Goal: Task Accomplishment & Management: Complete application form

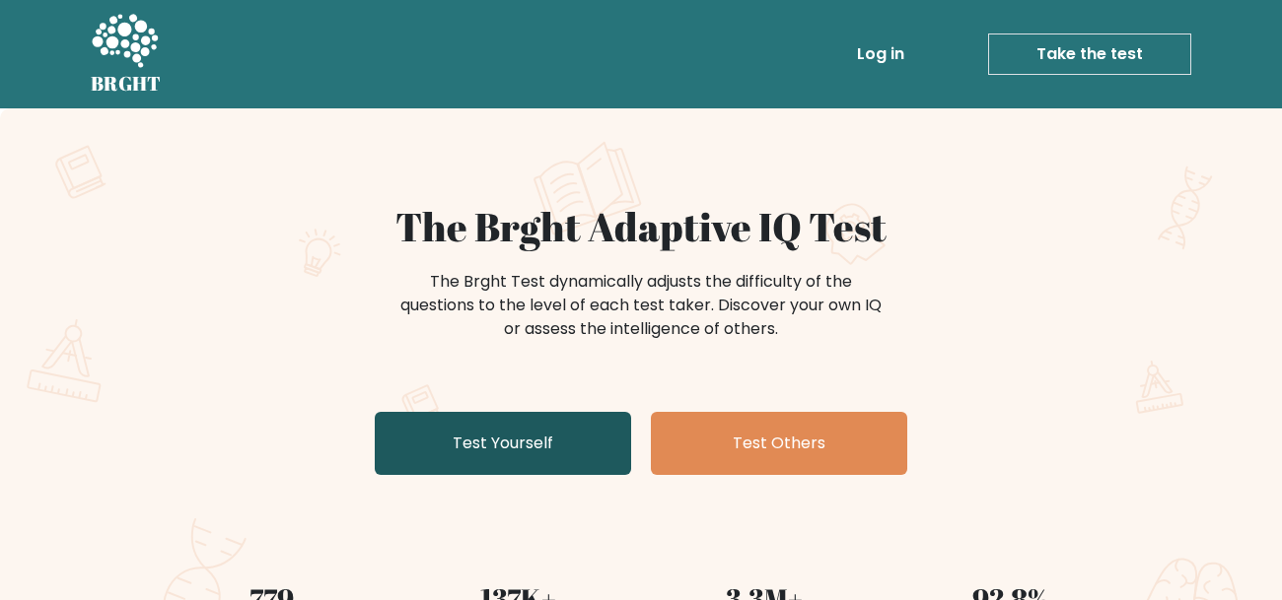
click at [491, 412] on link "Test Yourself" at bounding box center [503, 443] width 256 height 63
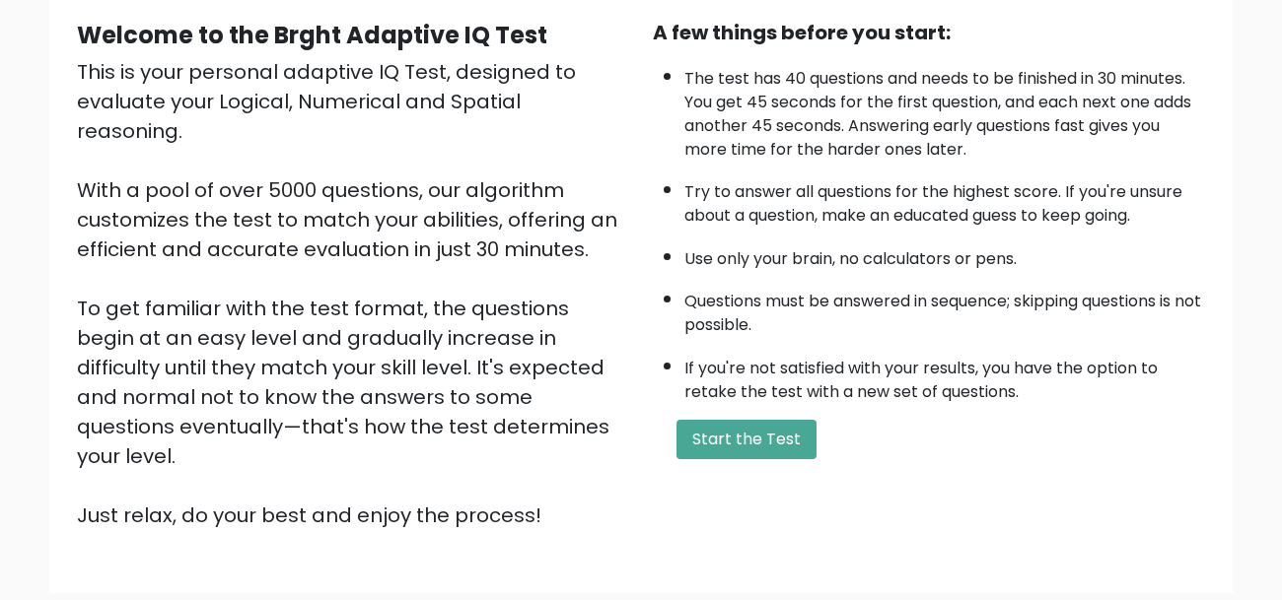
scroll to position [187, 0]
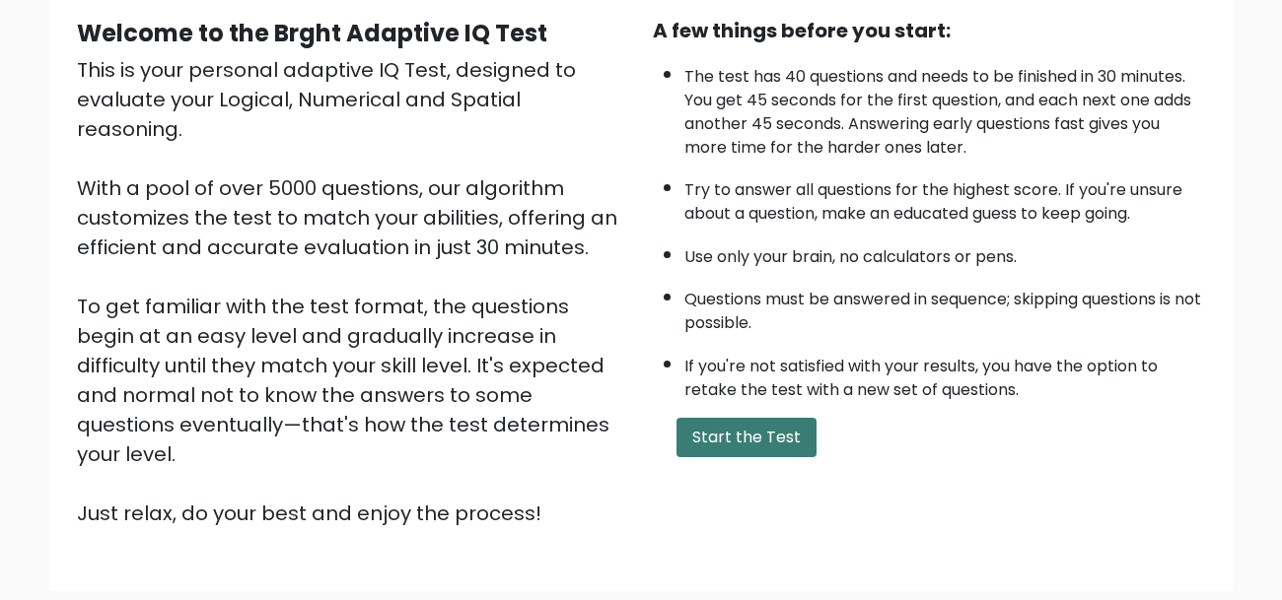
click at [706, 433] on button "Start the Test" at bounding box center [746, 437] width 140 height 39
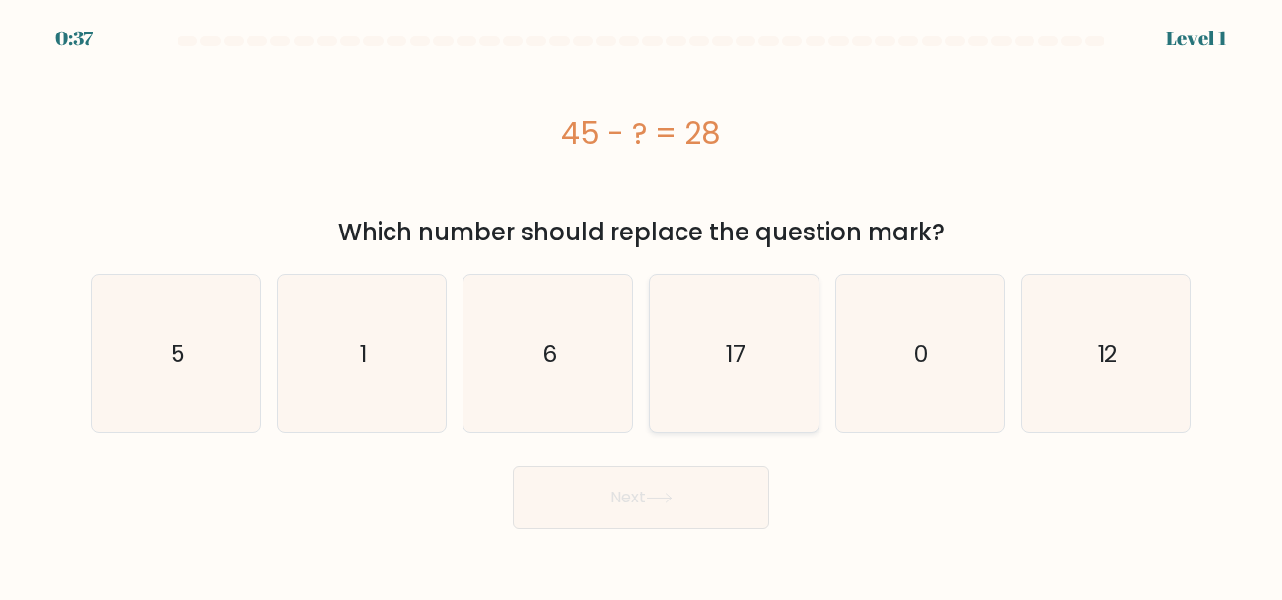
click at [735, 337] on text "17" at bounding box center [736, 353] width 20 height 33
click at [642, 306] on input "d. 17" at bounding box center [641, 303] width 1 height 5
radio input "true"
click at [697, 496] on button "Next" at bounding box center [641, 497] width 256 height 63
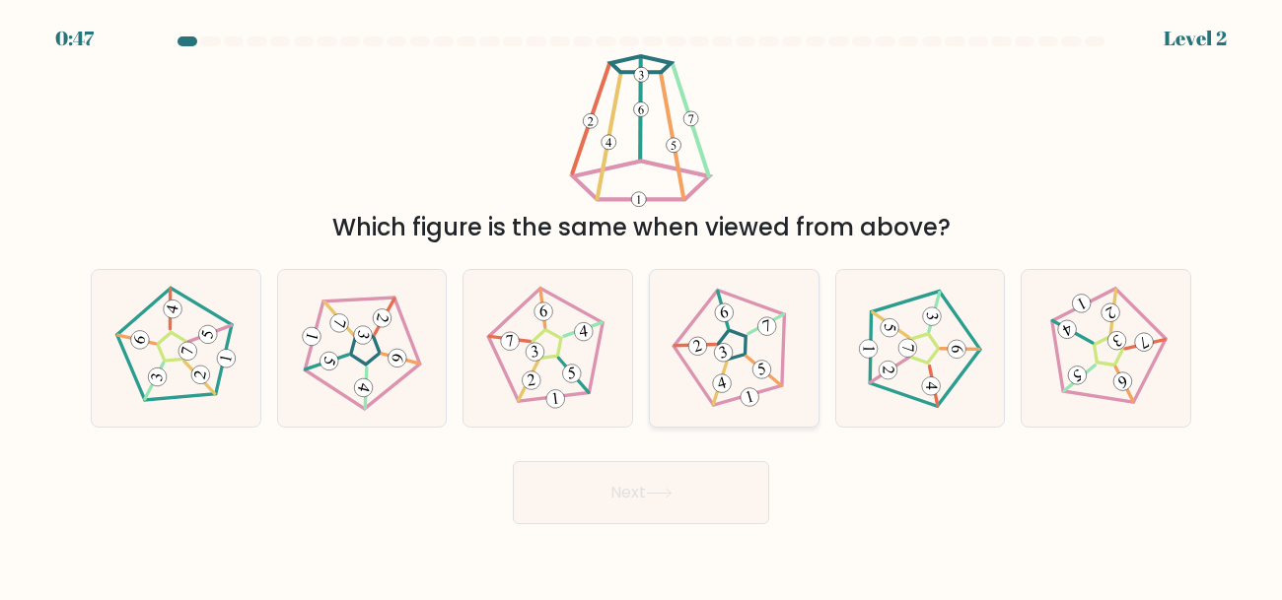
click at [762, 355] on icon at bounding box center [733, 348] width 125 height 125
click at [642, 306] on input "d." at bounding box center [641, 303] width 1 height 5
radio input "true"
click at [652, 492] on icon at bounding box center [659, 493] width 27 height 11
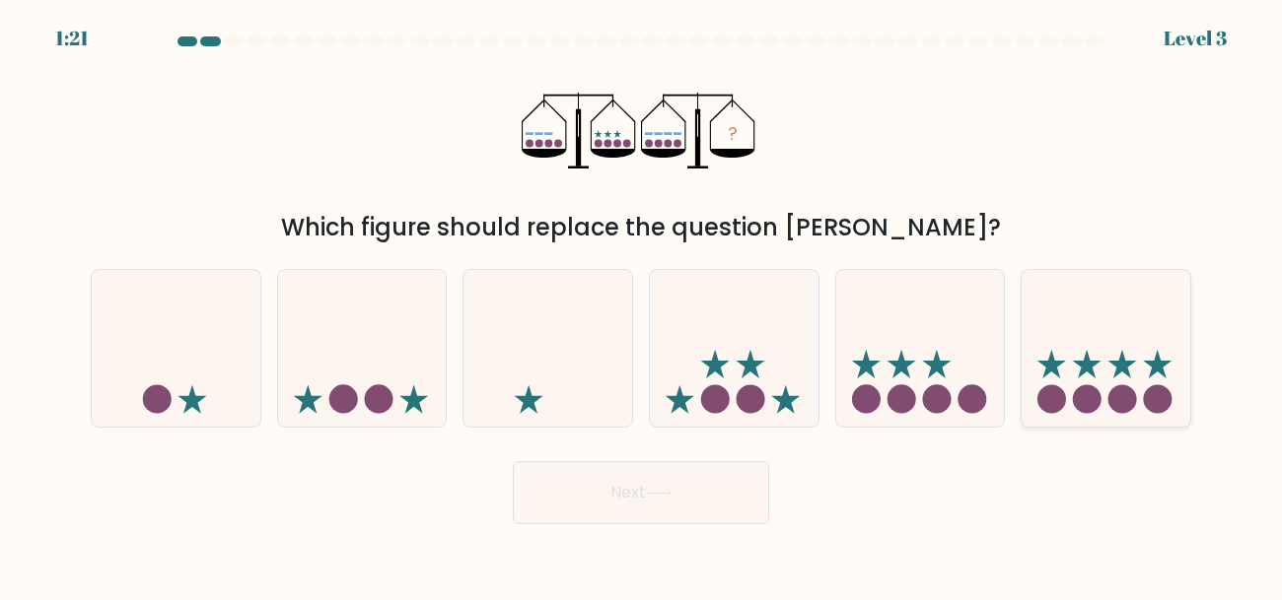
click at [1130, 366] on icon at bounding box center [1106, 348] width 169 height 139
click at [642, 306] on input "f." at bounding box center [641, 303] width 1 height 5
radio input "true"
click at [733, 510] on button "Next" at bounding box center [641, 492] width 256 height 63
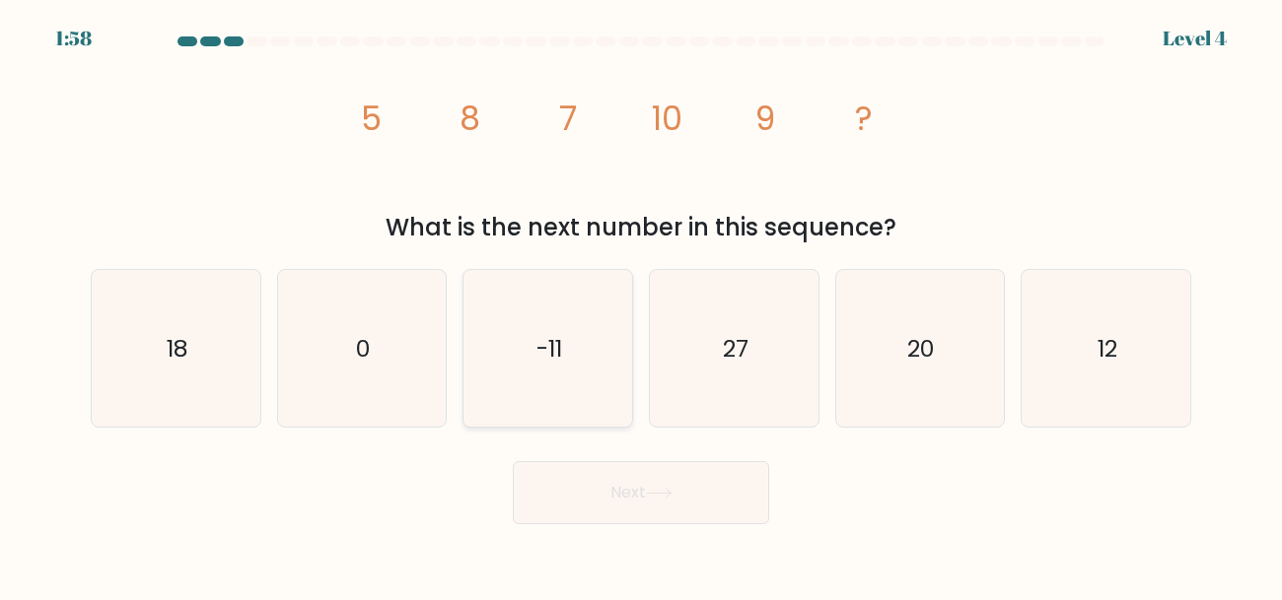
click at [622, 325] on icon "-11" at bounding box center [547, 348] width 157 height 157
click at [641, 306] on input "c. -11" at bounding box center [641, 303] width 1 height 5
radio input "true"
click at [739, 505] on button "Next" at bounding box center [641, 492] width 256 height 63
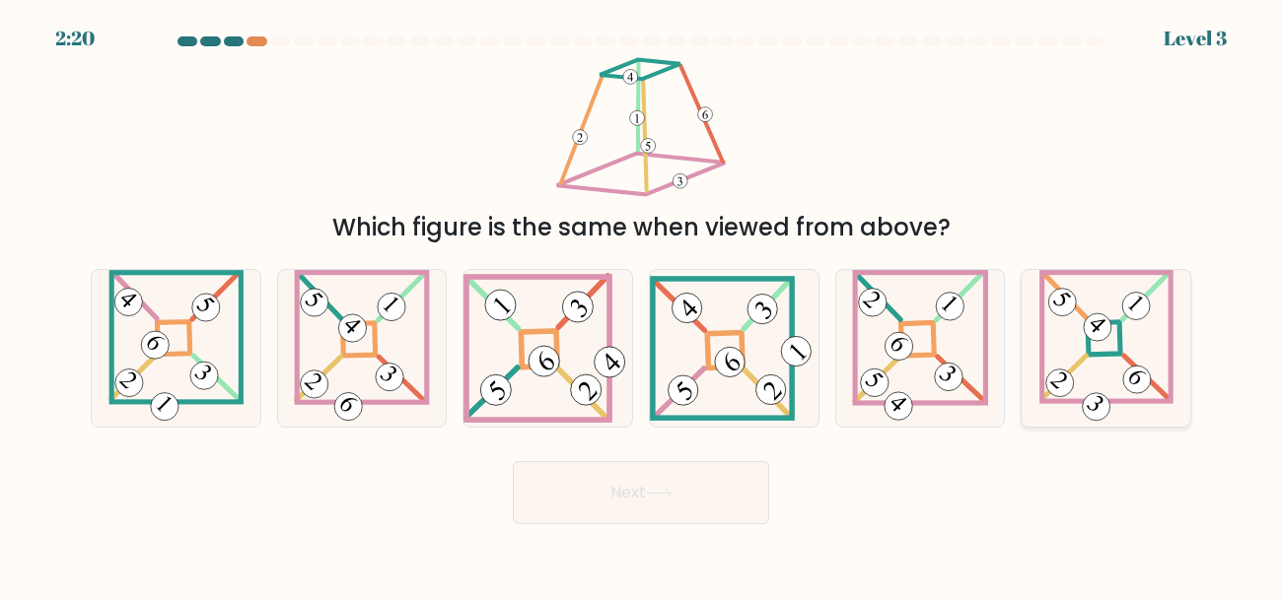
click at [1118, 275] on icon at bounding box center [1106, 348] width 134 height 157
click at [642, 301] on input "f." at bounding box center [641, 303] width 1 height 5
radio input "true"
click at [739, 520] on button "Next" at bounding box center [641, 492] width 256 height 63
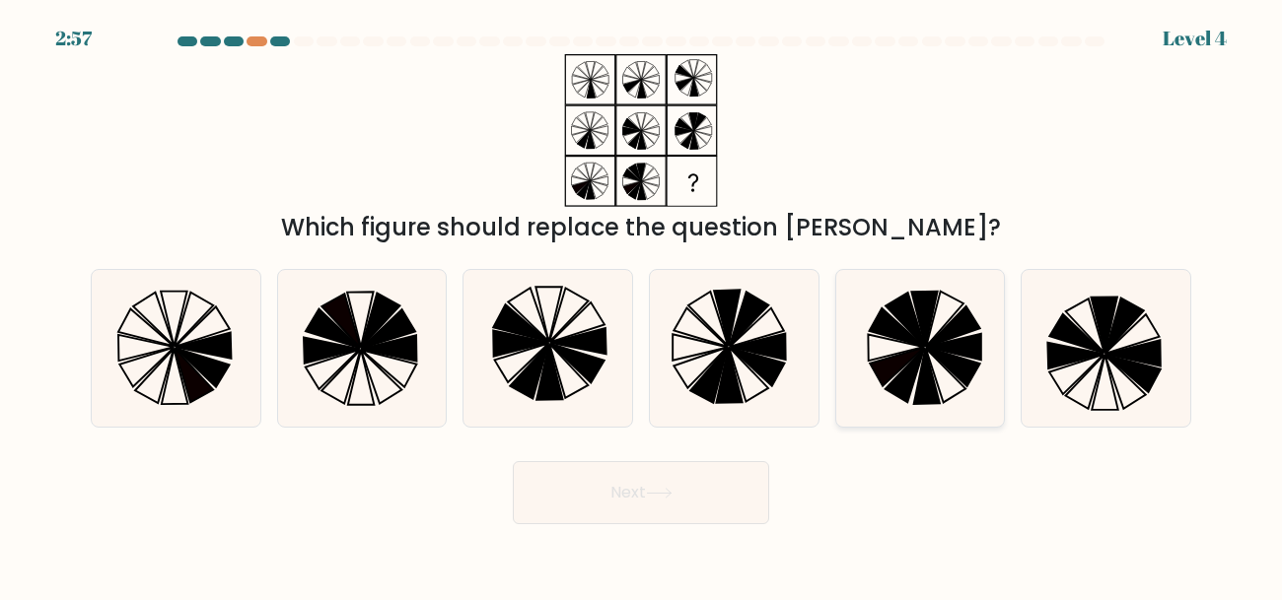
click at [925, 361] on icon at bounding box center [927, 377] width 26 height 56
click at [642, 306] on input "e." at bounding box center [641, 303] width 1 height 5
radio input "true"
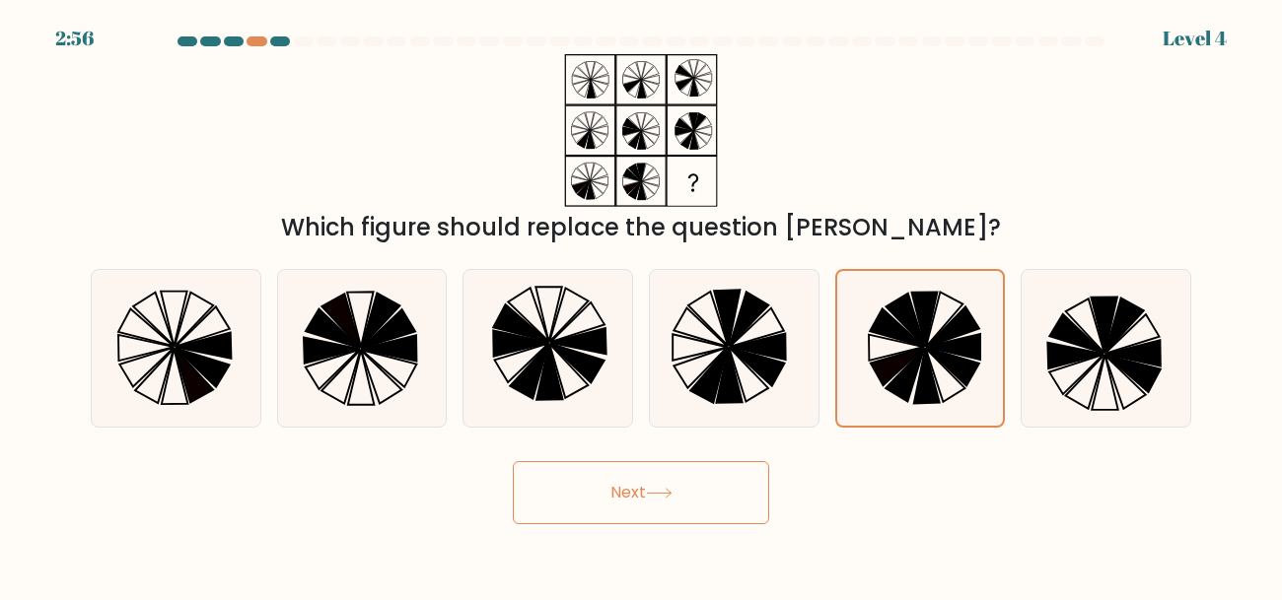
click at [722, 483] on button "Next" at bounding box center [641, 492] width 256 height 63
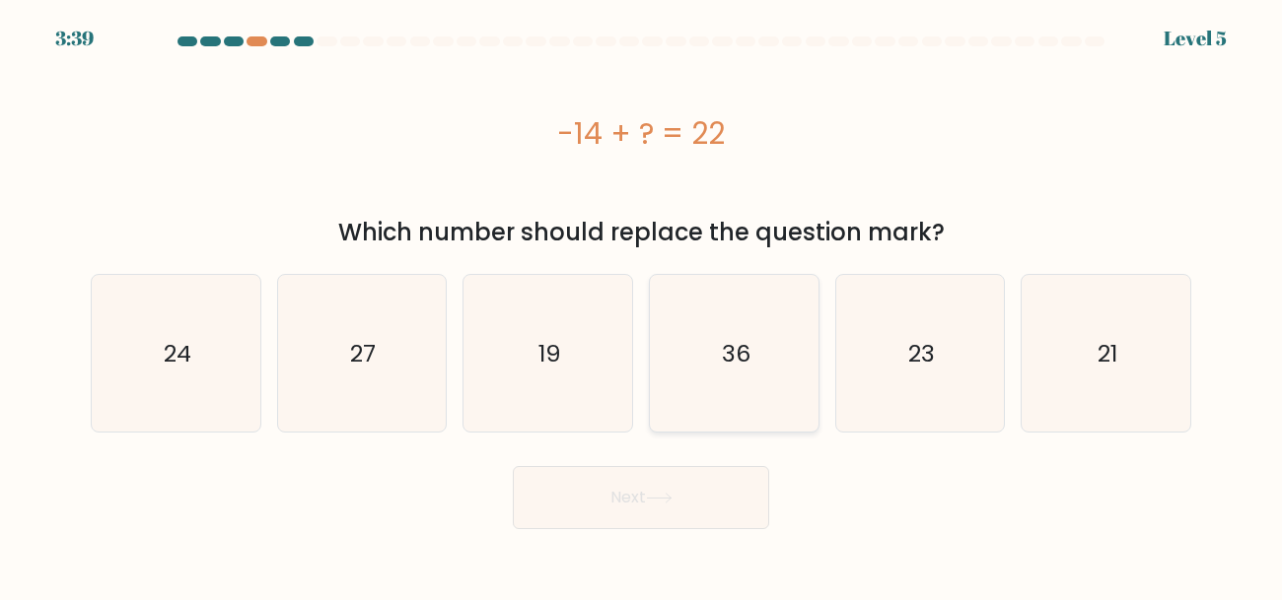
click at [691, 392] on icon "36" at bounding box center [734, 353] width 157 height 157
click at [642, 306] on input "d. 36" at bounding box center [641, 303] width 1 height 5
radio input "true"
click at [668, 470] on button "Next" at bounding box center [641, 497] width 256 height 63
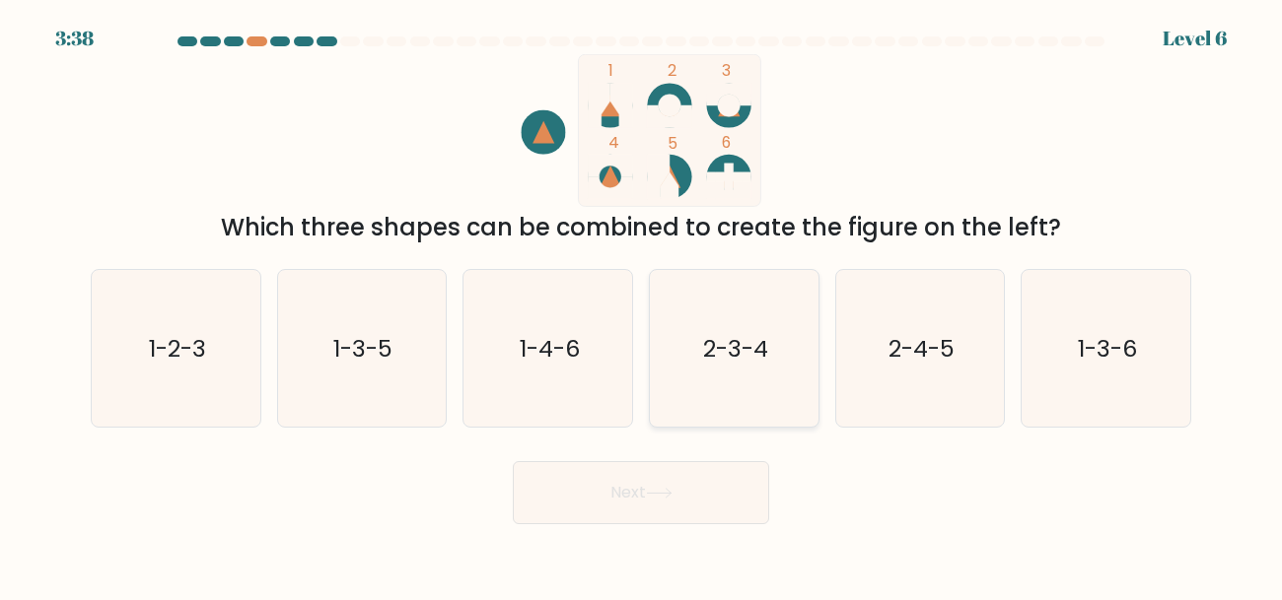
click at [674, 396] on icon "2-3-4" at bounding box center [734, 348] width 157 height 157
click at [642, 306] on input "d. 2-3-4" at bounding box center [641, 303] width 1 height 5
radio input "true"
click at [662, 486] on button "Next" at bounding box center [641, 492] width 256 height 63
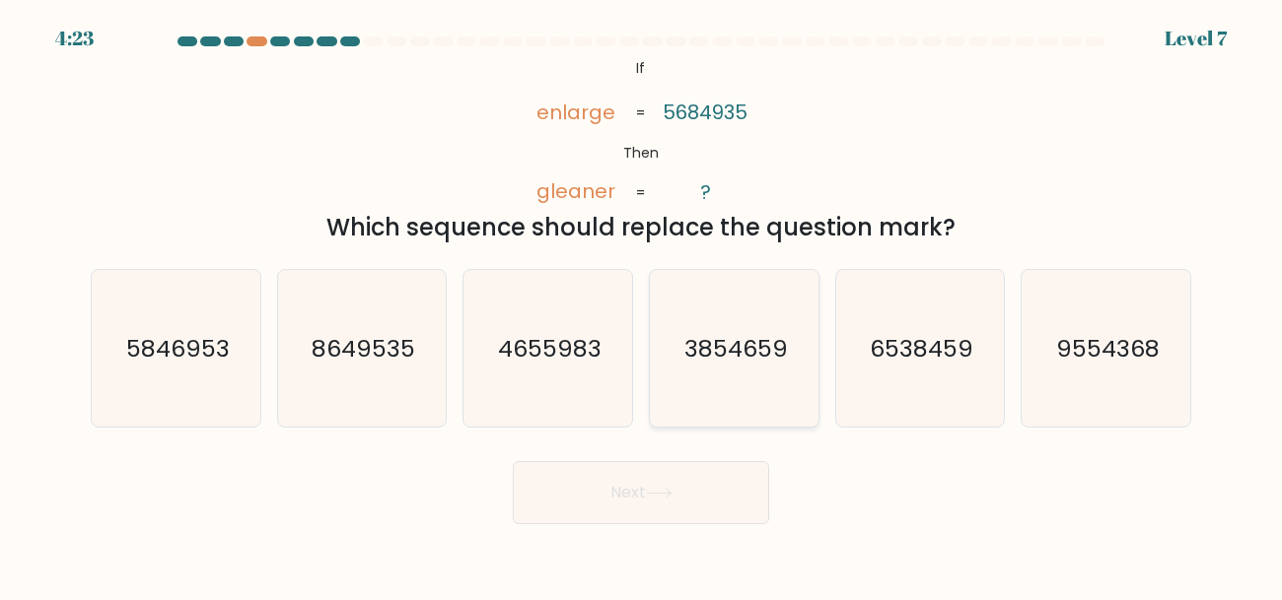
click at [703, 357] on text "3854659" at bounding box center [735, 348] width 104 height 33
click at [642, 306] on input "d. 3854659" at bounding box center [641, 303] width 1 height 5
radio input "true"
click at [652, 498] on icon at bounding box center [659, 493] width 27 height 11
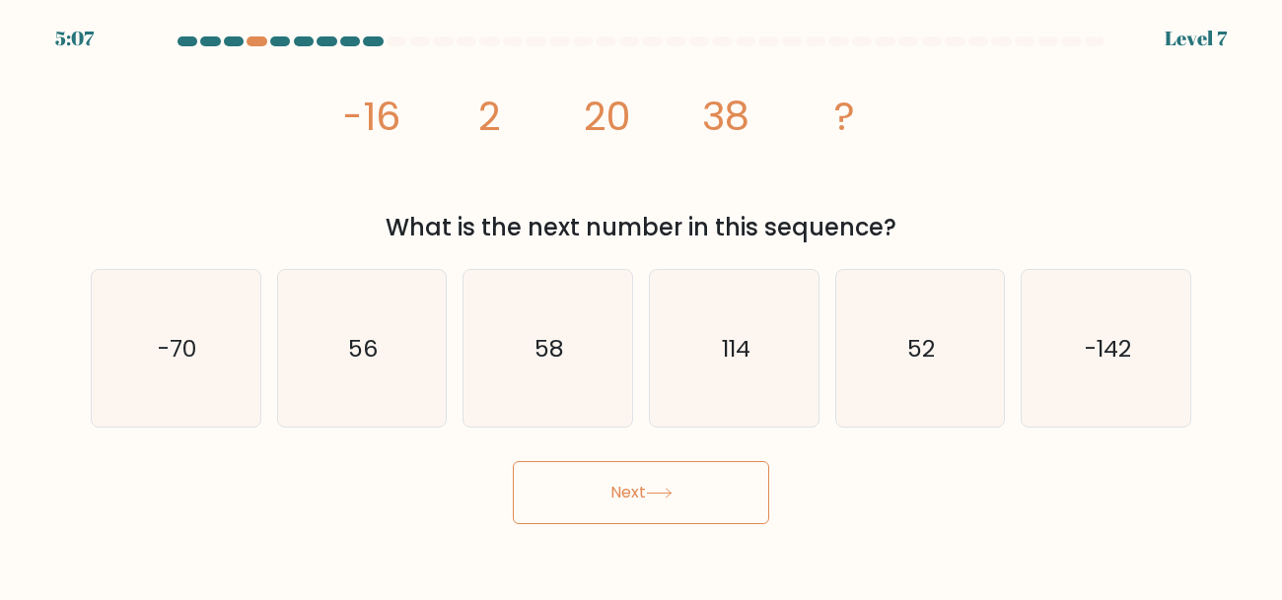
click at [688, 391] on icon "114" at bounding box center [734, 348] width 157 height 157
click at [642, 306] on input "d. 114" at bounding box center [641, 303] width 1 height 5
radio input "true"
click at [688, 391] on icon "114" at bounding box center [734, 348] width 155 height 155
click at [642, 306] on input "d. 114" at bounding box center [641, 303] width 1 height 5
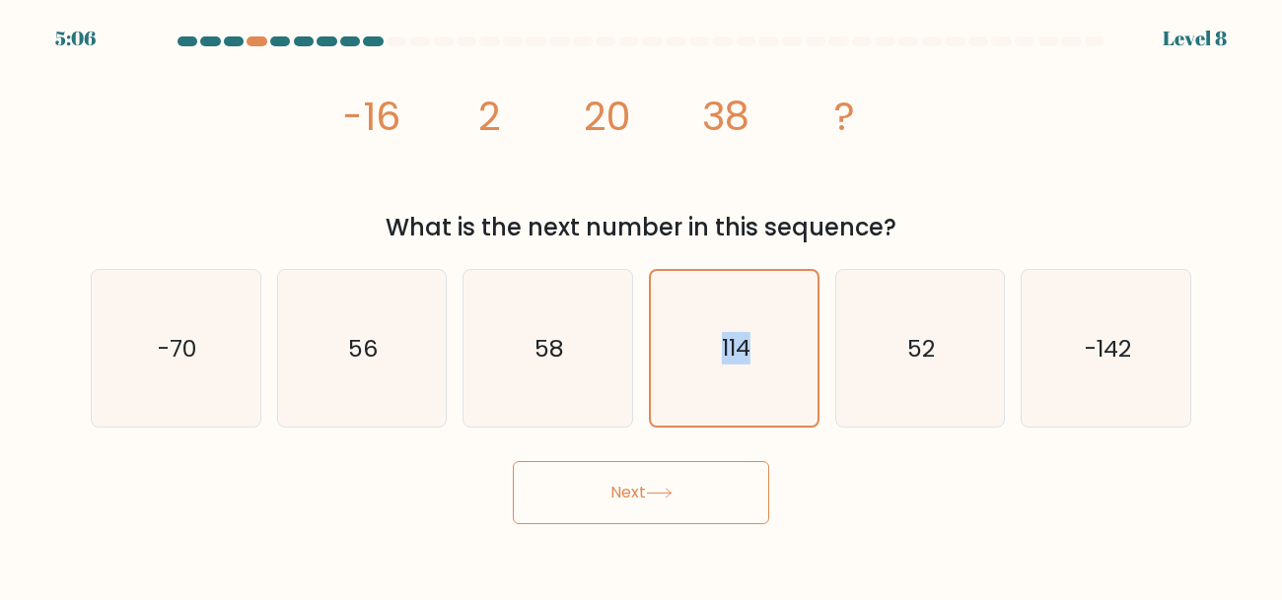
click at [657, 475] on button "Next" at bounding box center [641, 492] width 256 height 63
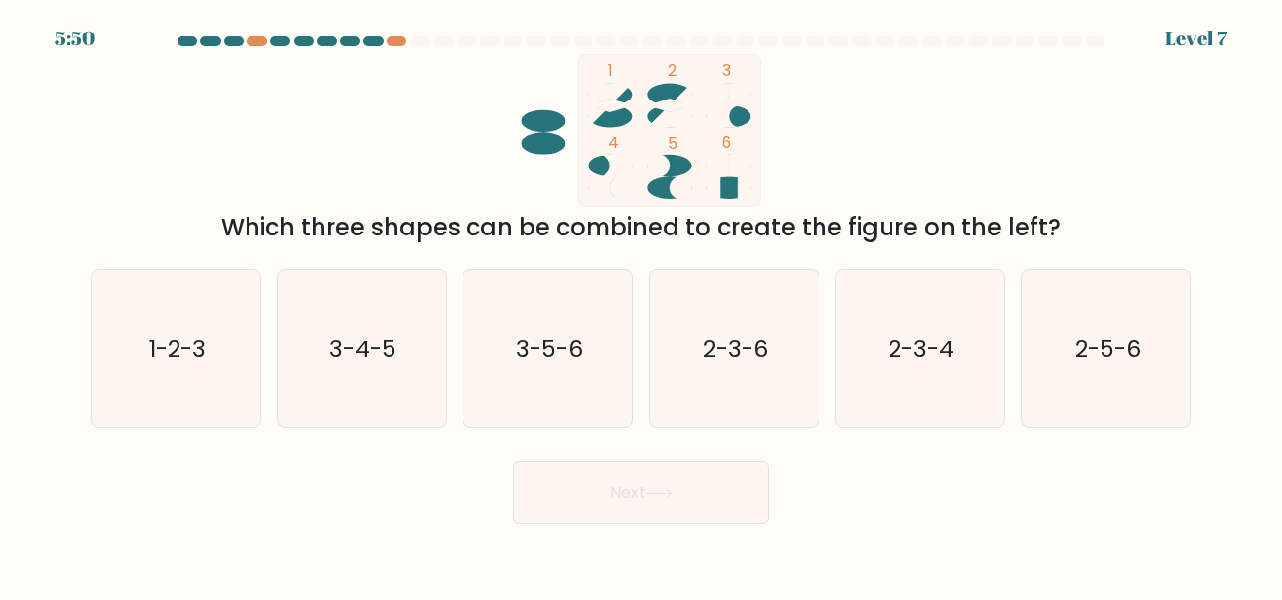
click at [681, 377] on icon "2-3-6" at bounding box center [734, 348] width 157 height 157
click at [642, 306] on input "d. 2-3-6" at bounding box center [641, 303] width 1 height 5
radio input "true"
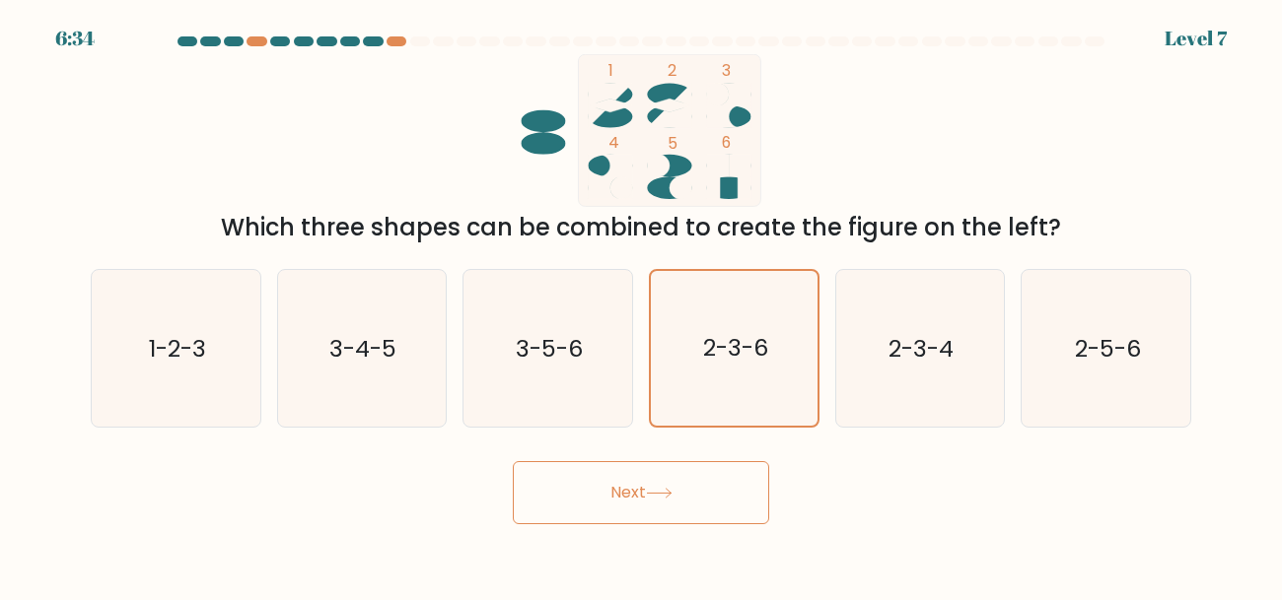
click at [656, 498] on icon at bounding box center [659, 493] width 27 height 11
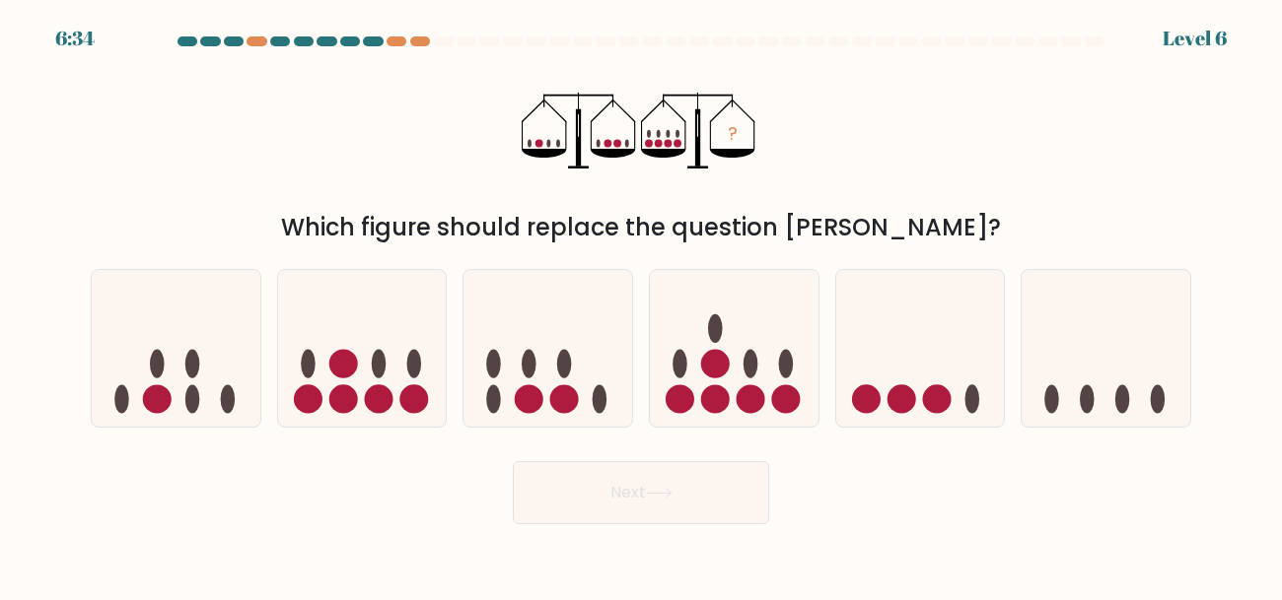
click at [704, 353] on icon at bounding box center [734, 348] width 169 height 139
click at [642, 306] on input "d." at bounding box center [641, 303] width 1 height 5
radio input "true"
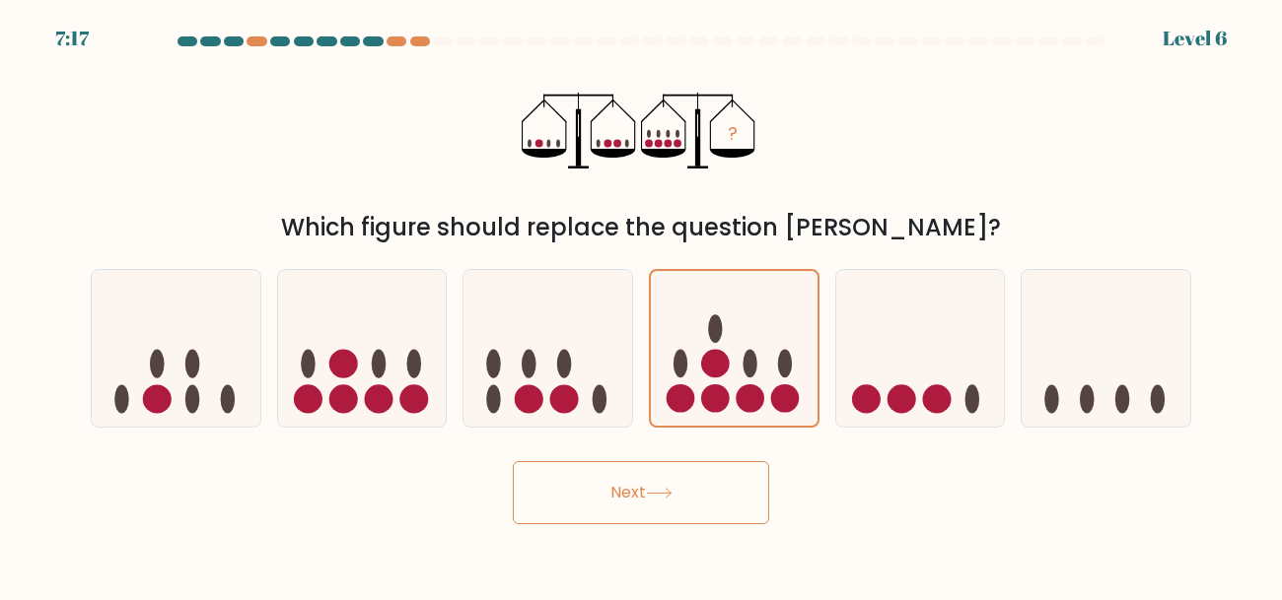
click at [660, 465] on button "Next" at bounding box center [641, 492] width 256 height 63
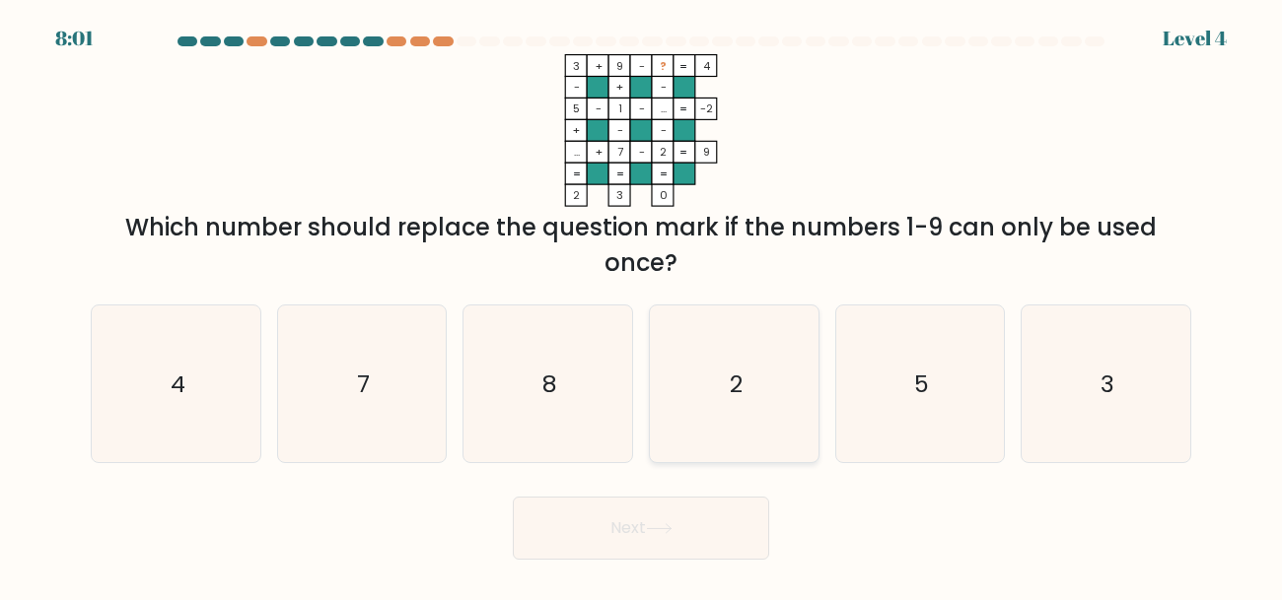
click at [670, 433] on icon "2" at bounding box center [734, 384] width 157 height 157
click at [642, 306] on input "d. 2" at bounding box center [641, 303] width 1 height 5
radio input "true"
click at [670, 433] on icon "2" at bounding box center [734, 384] width 155 height 155
click at [642, 306] on input "d. 2" at bounding box center [641, 303] width 1 height 5
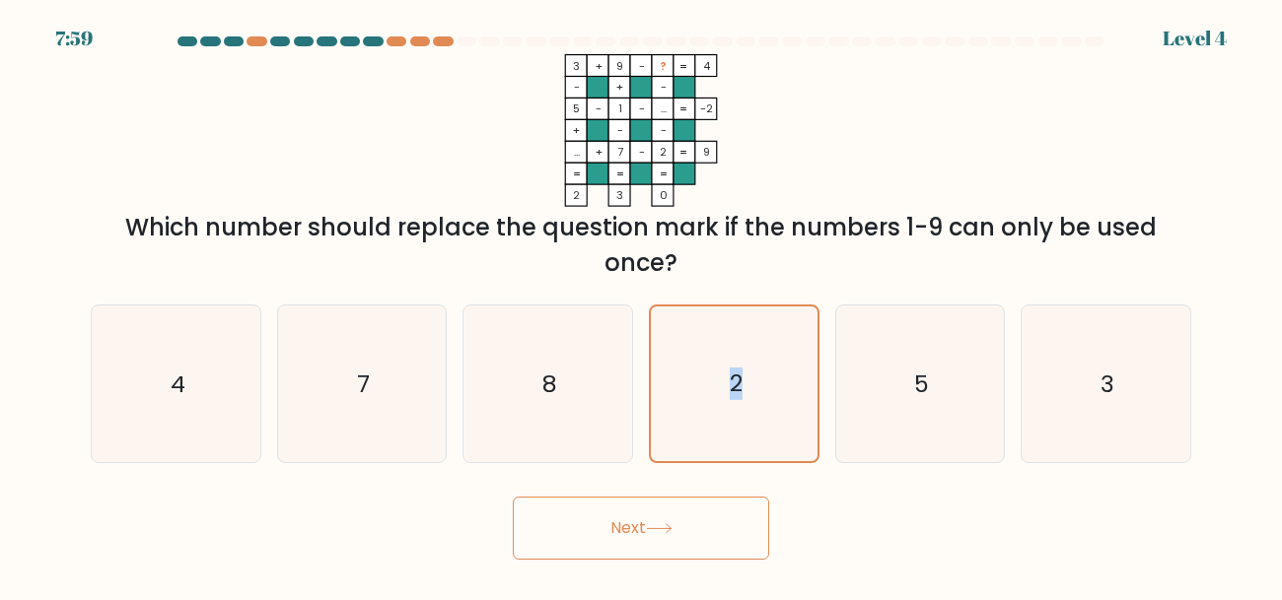
click at [662, 539] on button "Next" at bounding box center [641, 528] width 256 height 63
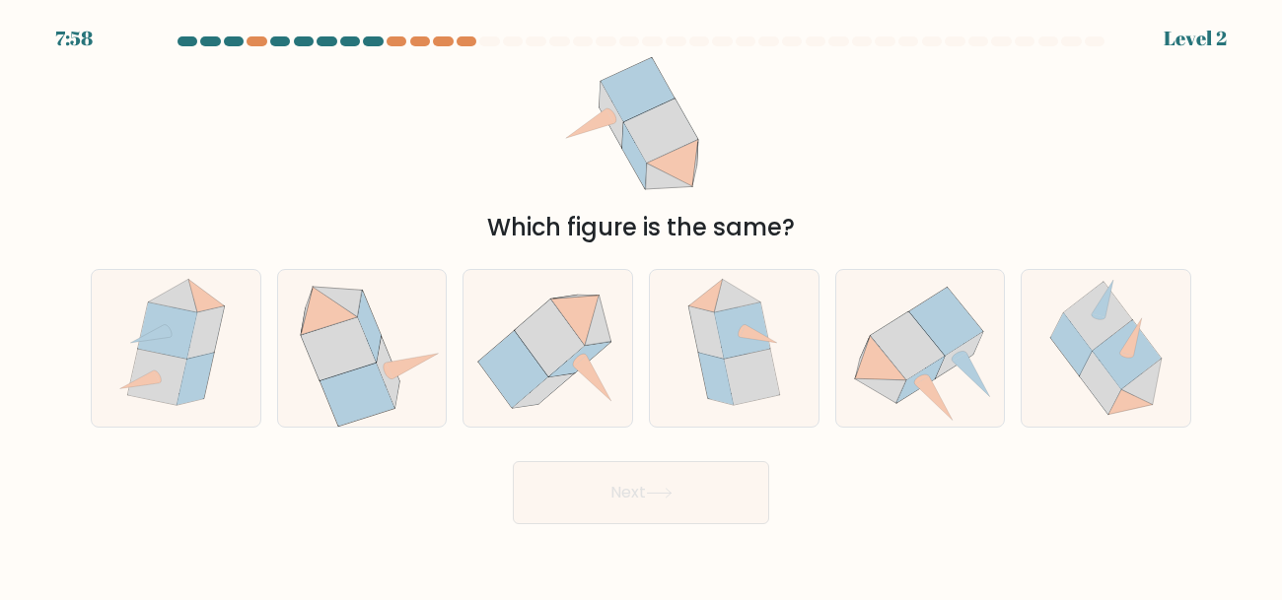
click at [699, 405] on icon at bounding box center [733, 348] width 127 height 157
click at [642, 306] on input "d." at bounding box center [641, 303] width 1 height 5
radio input "true"
click at [685, 466] on button "Next" at bounding box center [641, 492] width 256 height 63
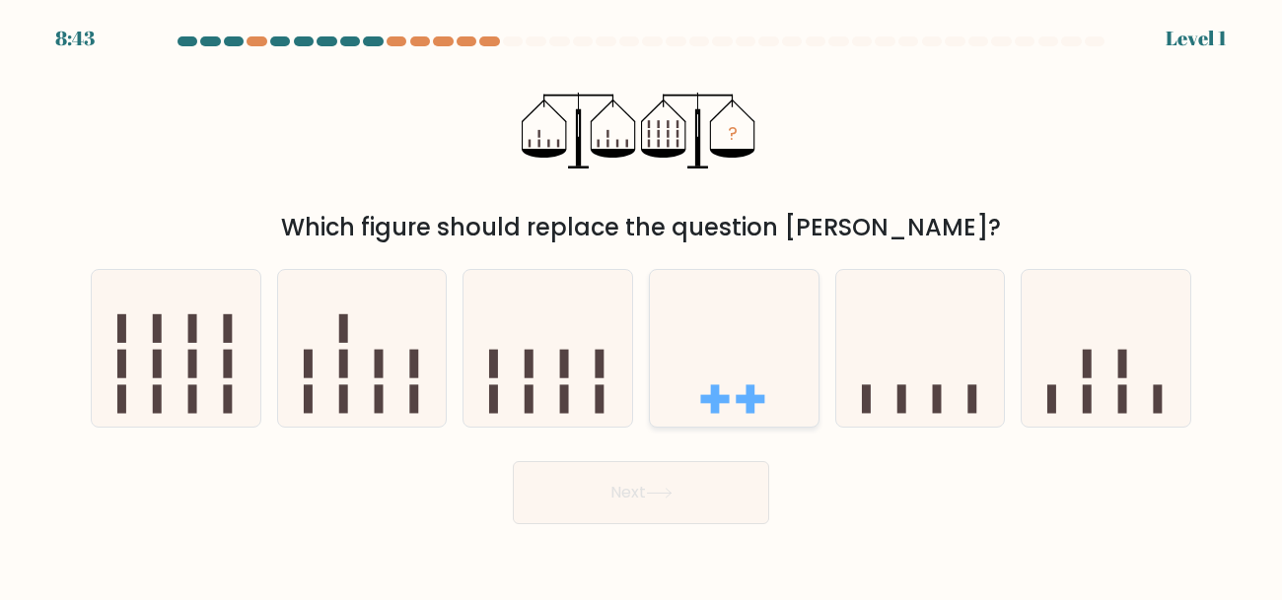
click at [735, 373] on icon at bounding box center [734, 348] width 169 height 139
click at [642, 306] on input "d." at bounding box center [641, 303] width 1 height 5
radio input "true"
click at [698, 480] on button "Next" at bounding box center [641, 492] width 256 height 63
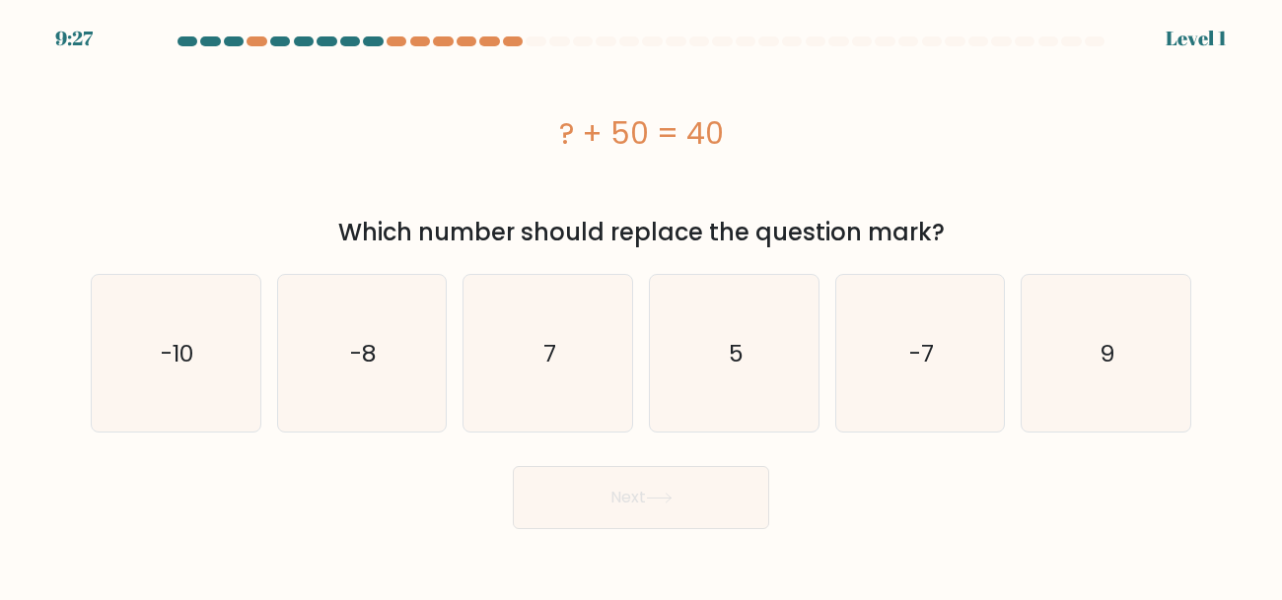
click at [728, 384] on icon "5" at bounding box center [734, 353] width 157 height 157
click at [642, 306] on input "d. 5" at bounding box center [641, 303] width 1 height 5
radio input "true"
click at [687, 478] on button "Next" at bounding box center [641, 497] width 256 height 63
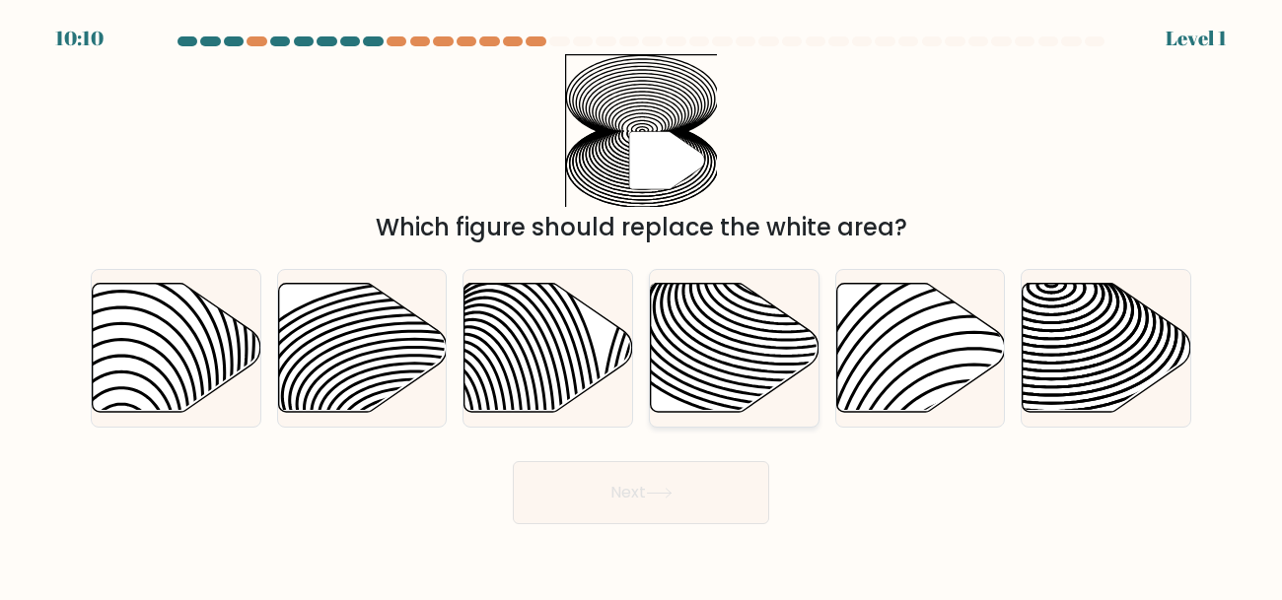
click at [724, 363] on icon at bounding box center [786, 336] width 339 height 170
click at [642, 306] on input "d." at bounding box center [641, 303] width 1 height 5
radio input "true"
click at [664, 496] on icon at bounding box center [659, 493] width 27 height 11
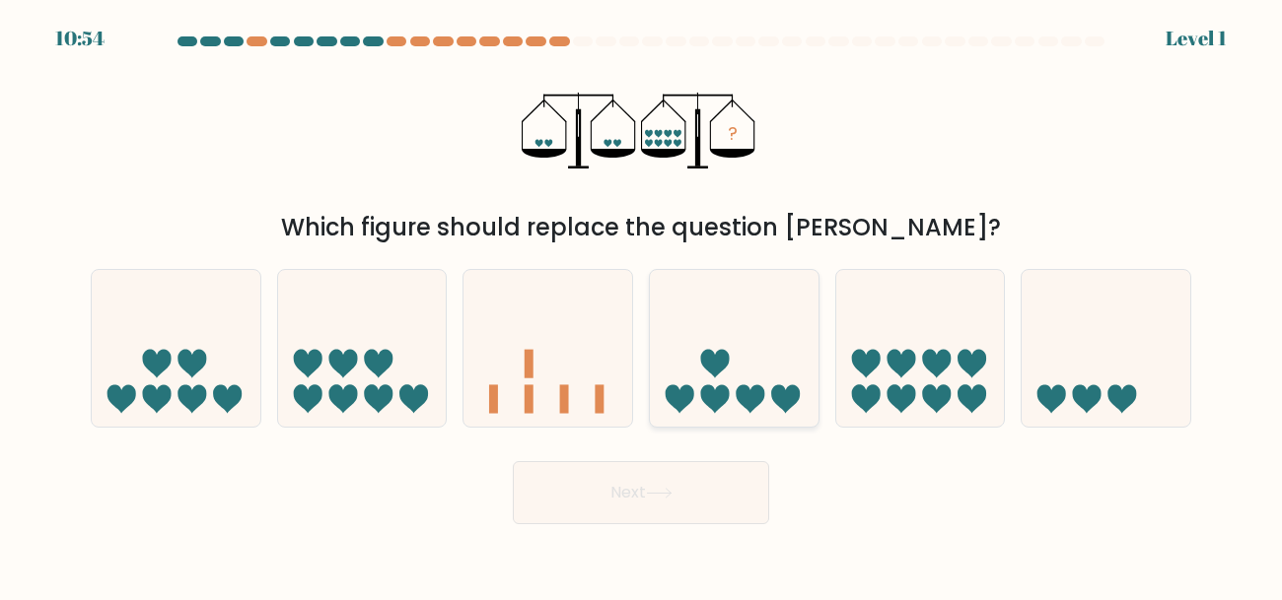
click at [704, 361] on icon at bounding box center [715, 364] width 29 height 29
click at [642, 306] on input "d." at bounding box center [641, 303] width 1 height 5
radio input "true"
click at [653, 488] on icon at bounding box center [659, 493] width 27 height 11
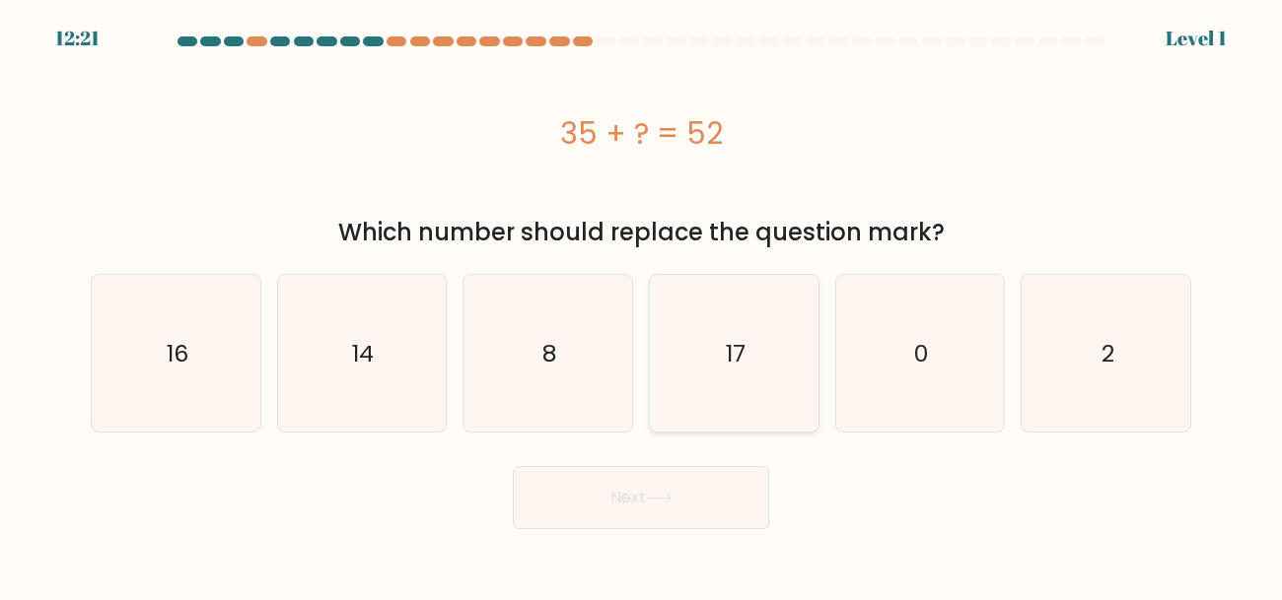
click at [708, 383] on icon "17" at bounding box center [734, 353] width 157 height 157
click at [642, 306] on input "d. 17" at bounding box center [641, 303] width 1 height 5
radio input "true"
click at [649, 531] on body "12:21 Level 1 8" at bounding box center [641, 300] width 1282 height 600
click at [660, 495] on icon at bounding box center [659, 498] width 27 height 11
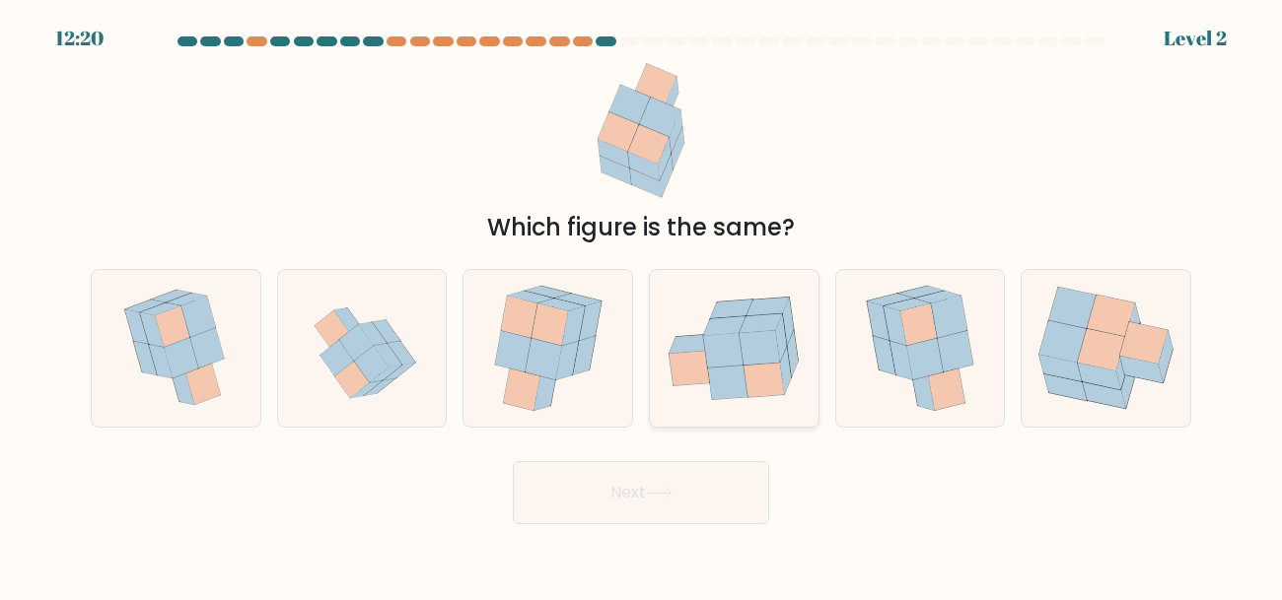
click at [697, 405] on icon at bounding box center [734, 349] width 169 height 136
click at [642, 306] on input "d." at bounding box center [641, 303] width 1 height 5
radio input "true"
click at [661, 490] on icon at bounding box center [659, 493] width 27 height 11
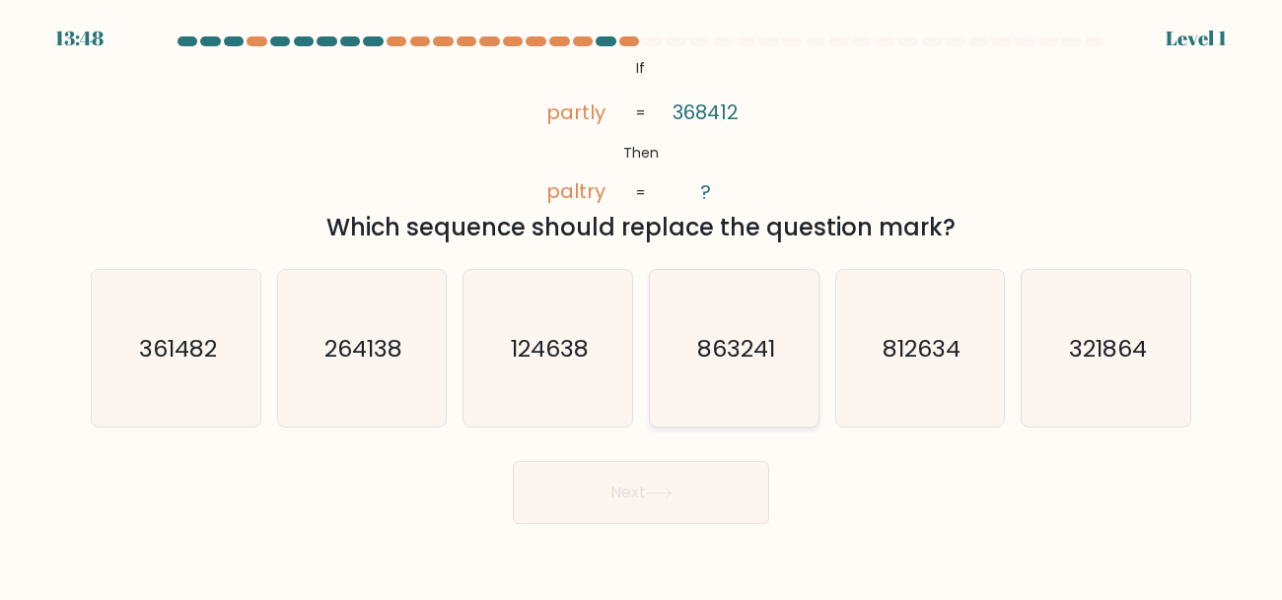
click at [692, 395] on icon "863241" at bounding box center [734, 348] width 157 height 157
click at [642, 306] on input "d. 863241" at bounding box center [641, 303] width 1 height 5
radio input "true"
click at [666, 461] on button "Next" at bounding box center [641, 492] width 256 height 63
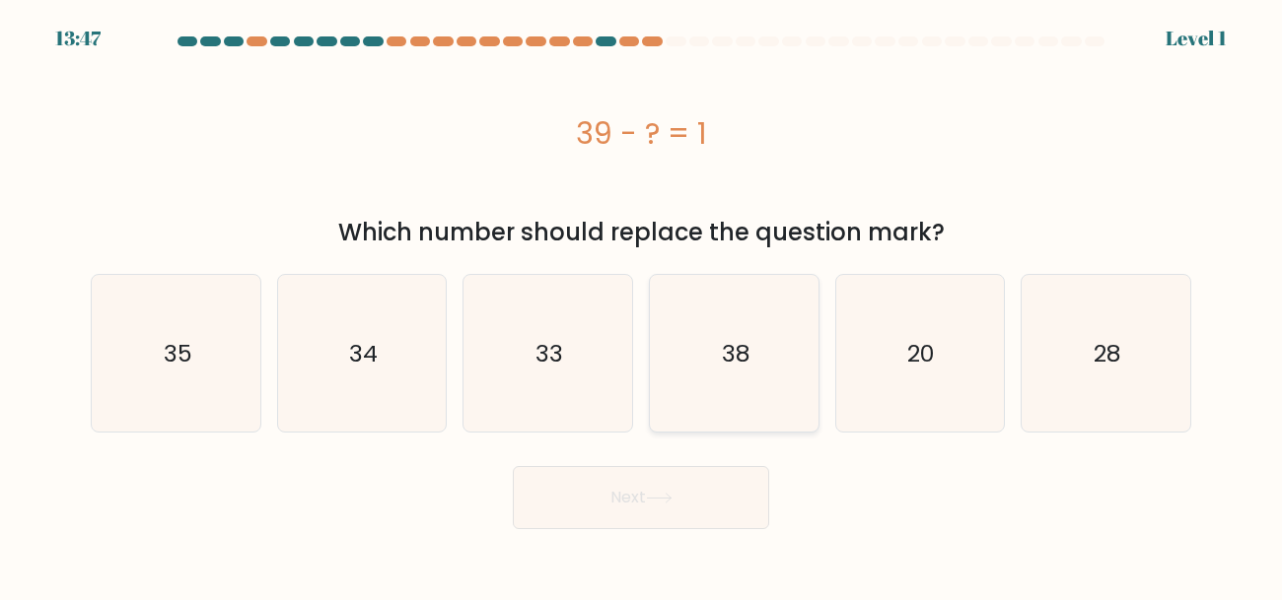
click at [689, 381] on icon "38" at bounding box center [734, 353] width 157 height 157
click at [642, 306] on input "d. 38" at bounding box center [641, 303] width 1 height 5
radio input "true"
click at [667, 486] on button "Next" at bounding box center [641, 497] width 256 height 63
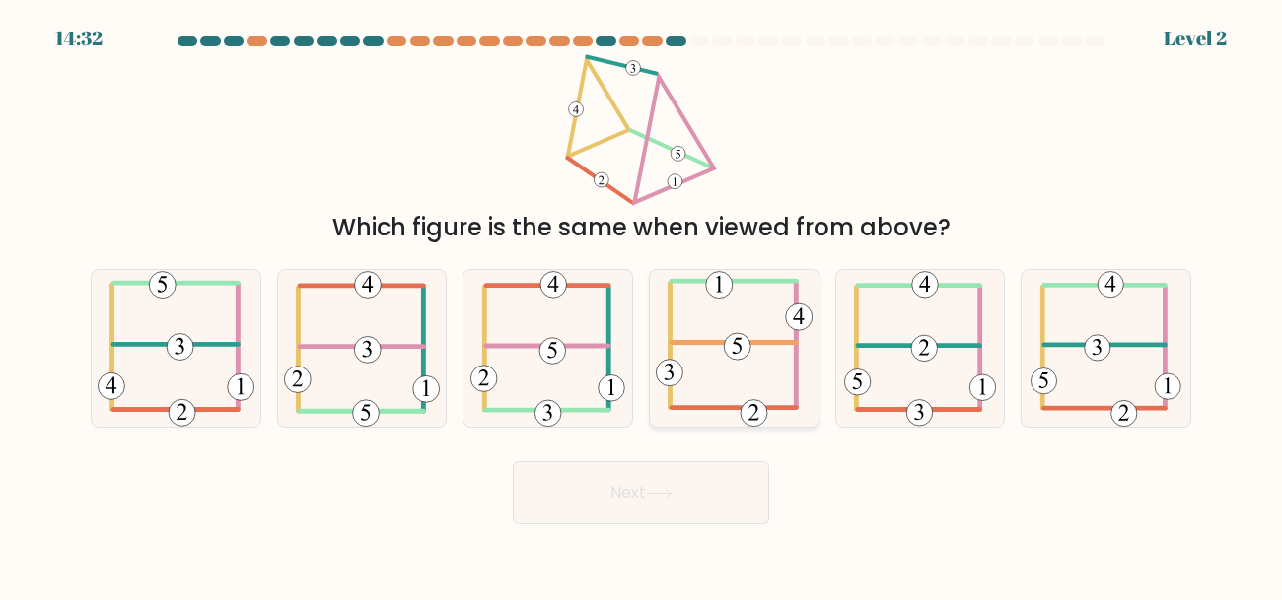
click at [702, 411] on icon at bounding box center [734, 348] width 157 height 157
click at [642, 306] on input "d." at bounding box center [641, 303] width 1 height 5
radio input "true"
click at [688, 446] on form at bounding box center [641, 280] width 1282 height 488
click at [680, 464] on button "Next" at bounding box center [641, 492] width 256 height 63
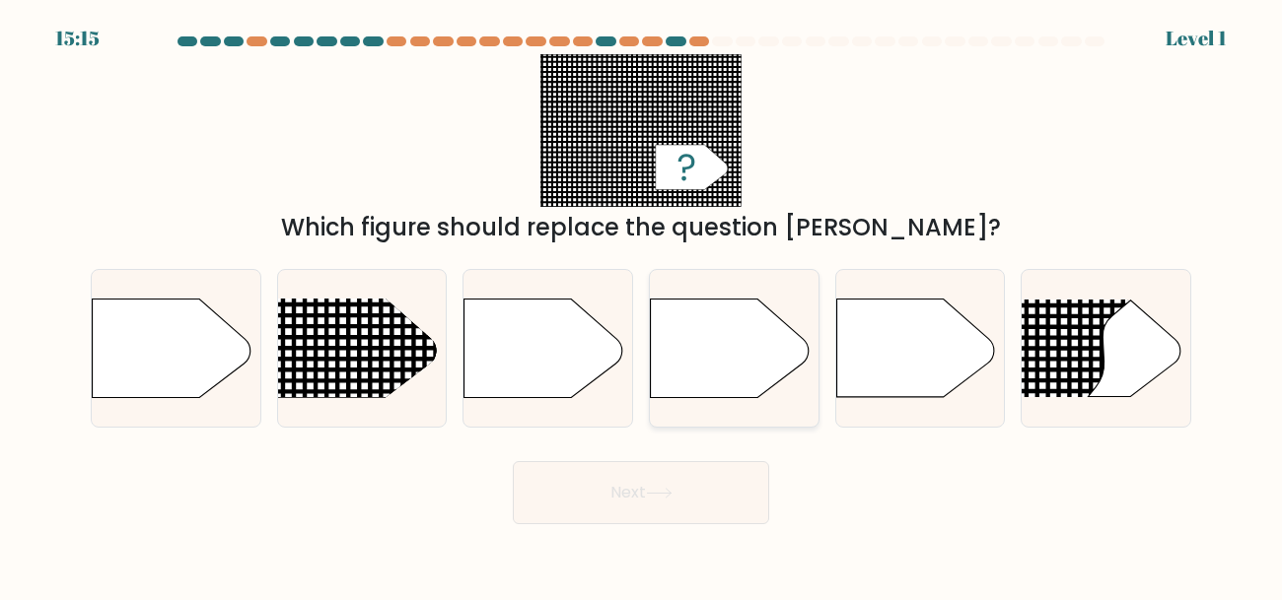
click at [697, 415] on div at bounding box center [734, 348] width 171 height 159
click at [642, 306] on input "d." at bounding box center [641, 303] width 1 height 5
radio input "true"
click at [660, 539] on body "15:15 Level 1" at bounding box center [641, 300] width 1282 height 600
click at [666, 507] on button "Next" at bounding box center [641, 492] width 256 height 63
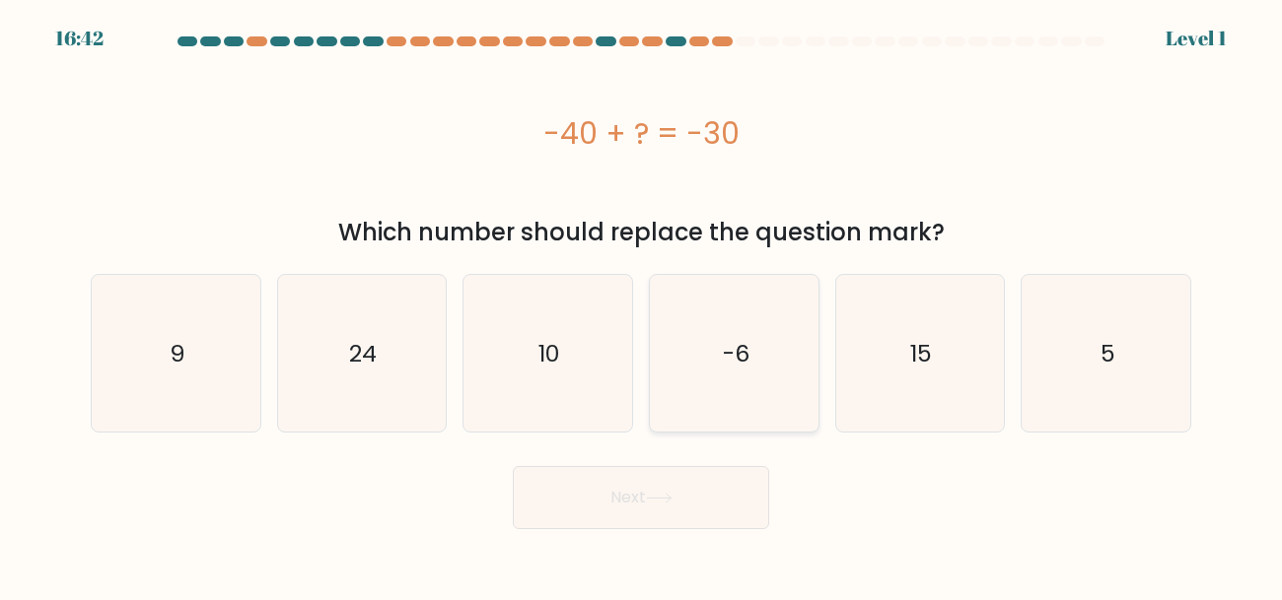
click at [692, 360] on icon "-6" at bounding box center [734, 353] width 157 height 157
click at [642, 306] on input "d. -6" at bounding box center [641, 303] width 1 height 5
radio input "true"
click at [660, 481] on button "Next" at bounding box center [641, 497] width 256 height 63
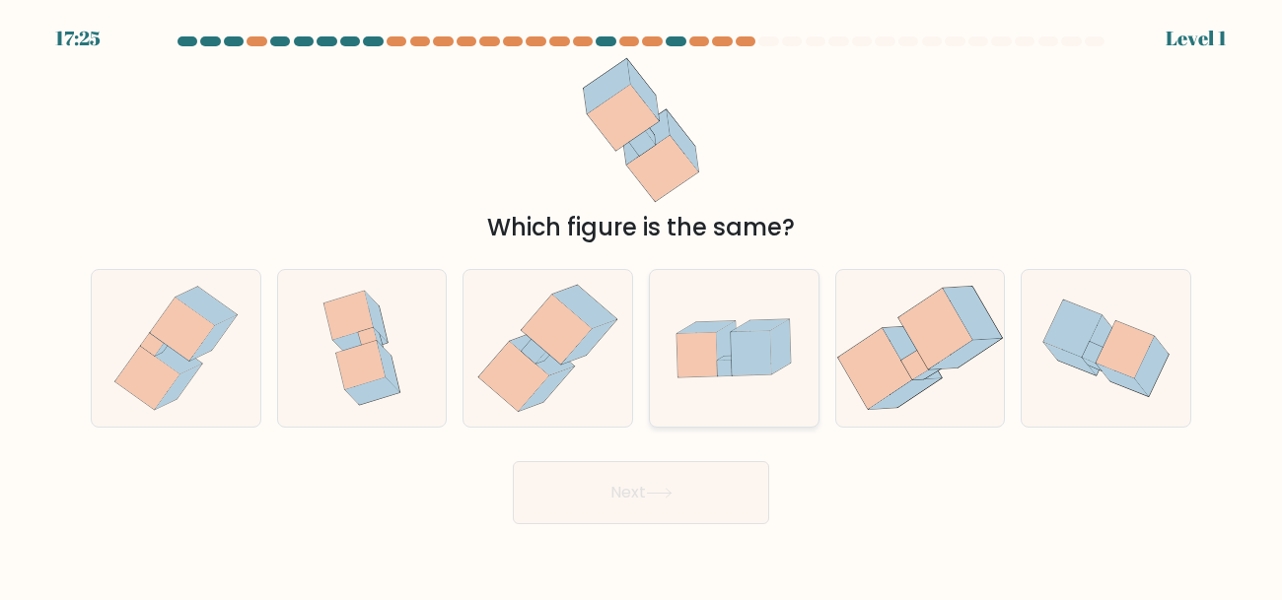
click at [665, 399] on icon at bounding box center [734, 348] width 169 height 115
click at [642, 306] on input "d." at bounding box center [641, 303] width 1 height 5
radio input "true"
click at [637, 512] on button "Next" at bounding box center [641, 492] width 256 height 63
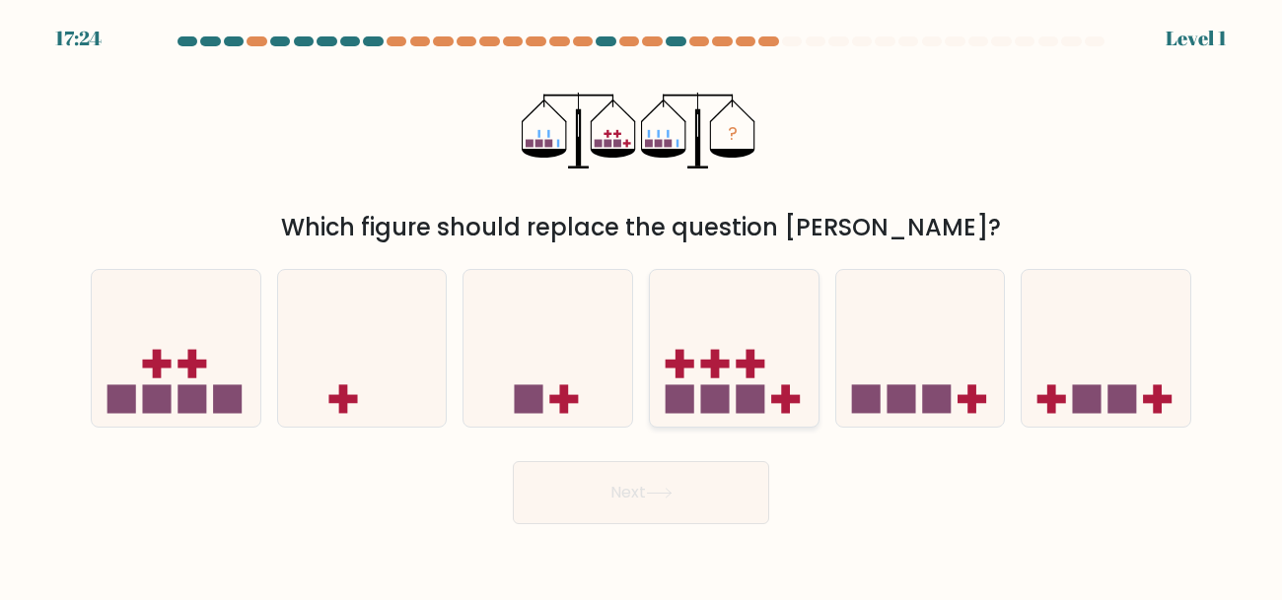
click at [685, 409] on rect at bounding box center [680, 399] width 29 height 29
click at [642, 306] on input "d." at bounding box center [641, 303] width 1 height 5
radio input "true"
click at [667, 480] on button "Next" at bounding box center [641, 492] width 256 height 63
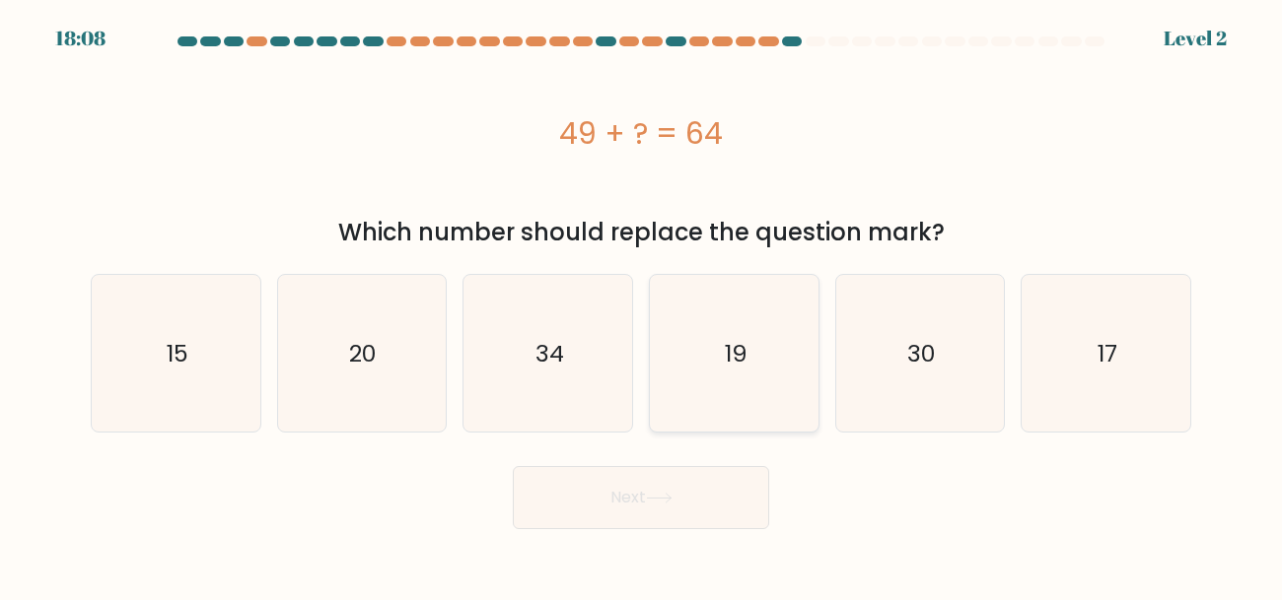
click at [699, 394] on icon "19" at bounding box center [734, 353] width 157 height 157
click at [642, 306] on input "d. 19" at bounding box center [641, 303] width 1 height 5
radio input "true"
click at [676, 482] on button "Next" at bounding box center [641, 497] width 256 height 63
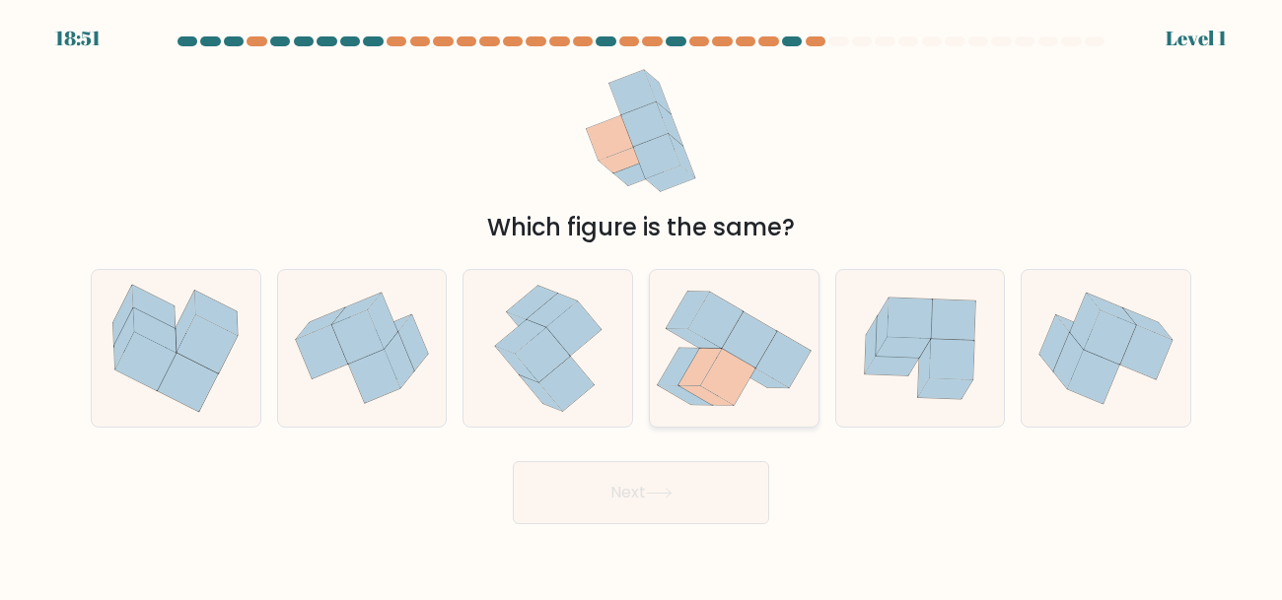
click at [712, 396] on icon at bounding box center [706, 396] width 54 height 20
click at [642, 306] on input "d." at bounding box center [641, 303] width 1 height 5
radio input "true"
click at [687, 473] on button "Next" at bounding box center [641, 492] width 256 height 63
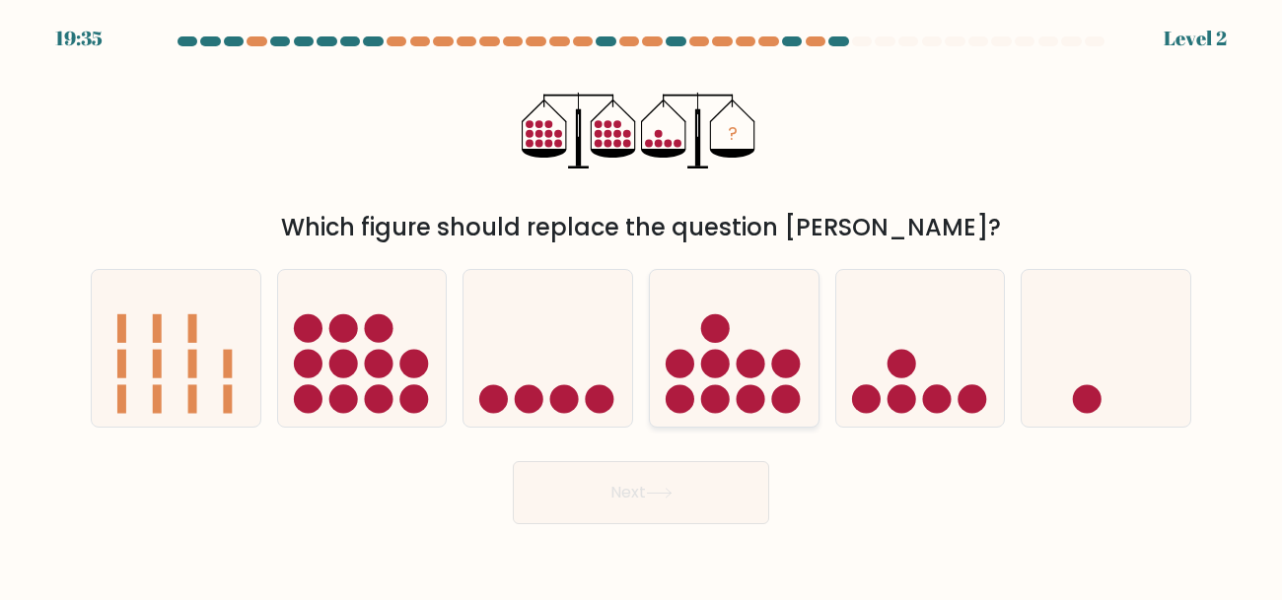
click at [720, 408] on circle at bounding box center [715, 399] width 29 height 29
click at [642, 306] on input "d." at bounding box center [641, 303] width 1 height 5
radio input "true"
click at [687, 495] on button "Next" at bounding box center [641, 492] width 256 height 63
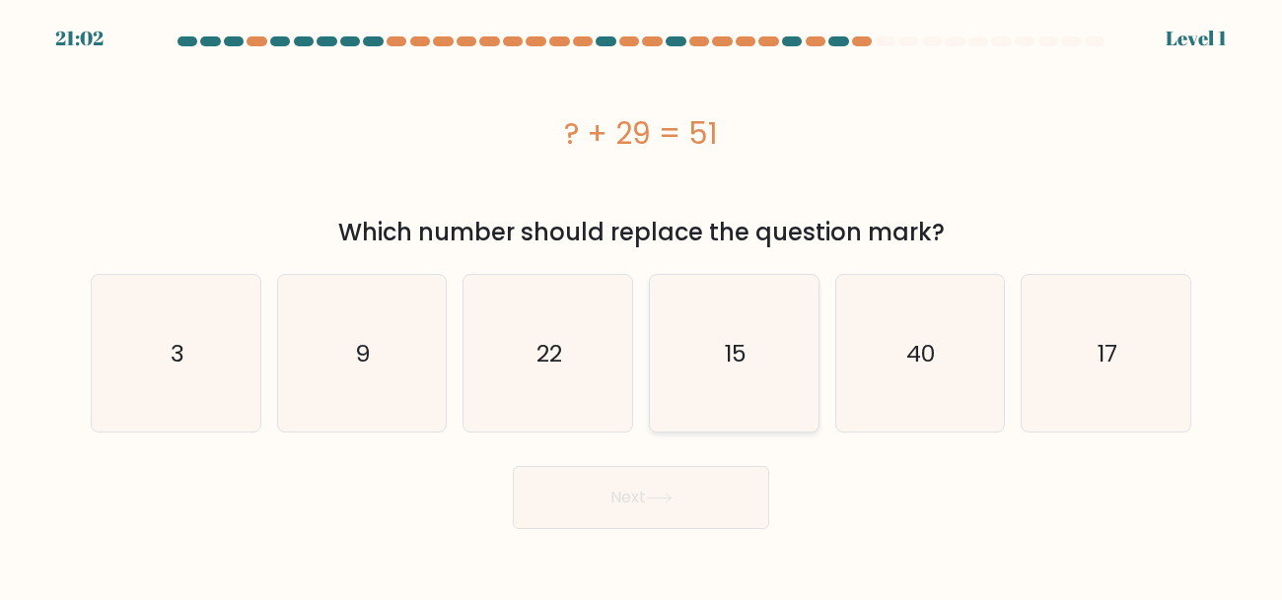
click at [722, 376] on icon "15" at bounding box center [734, 353] width 157 height 157
click at [642, 306] on input "d. 15" at bounding box center [641, 303] width 1 height 5
radio input "true"
click at [675, 519] on button "Next" at bounding box center [641, 497] width 256 height 63
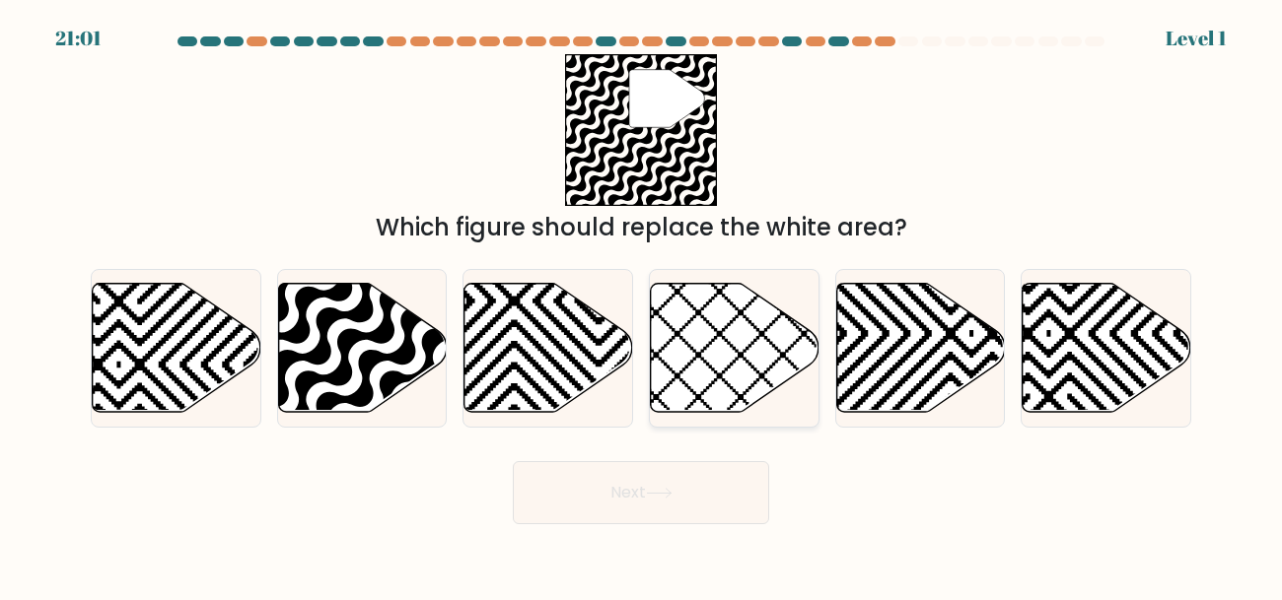
click at [700, 415] on div at bounding box center [734, 348] width 171 height 159
click at [642, 306] on input "d." at bounding box center [641, 303] width 1 height 5
radio input "true"
click at [700, 415] on div at bounding box center [734, 348] width 171 height 159
click at [642, 306] on input "d." at bounding box center [641, 303] width 1 height 5
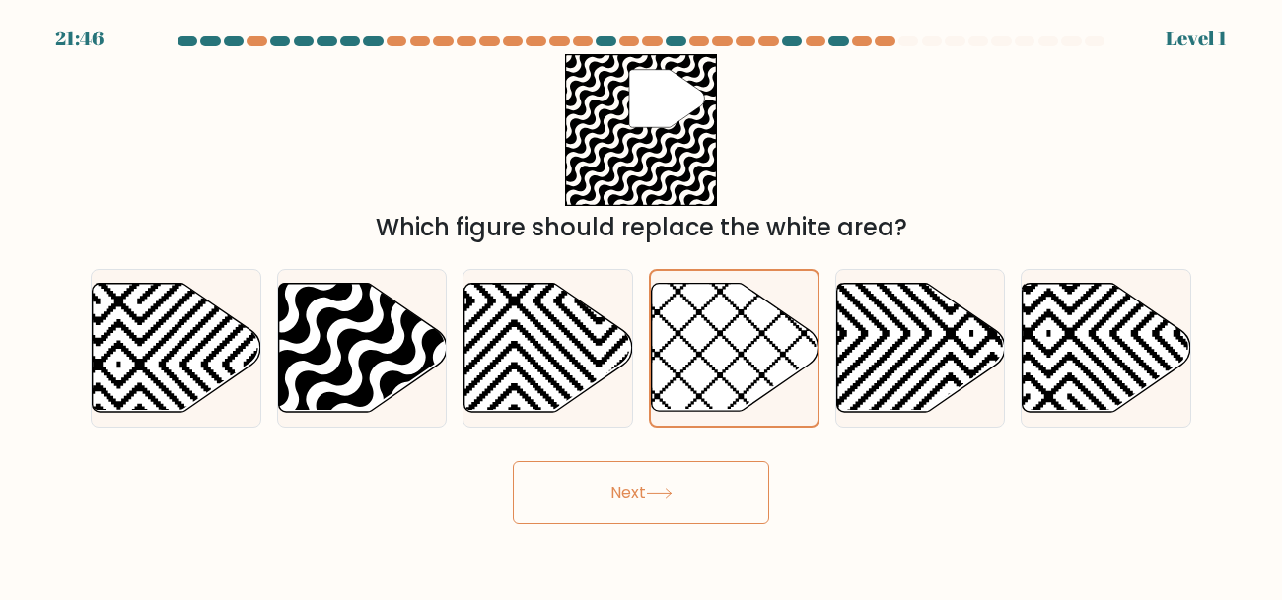
click at [687, 471] on button "Next" at bounding box center [641, 492] width 256 height 63
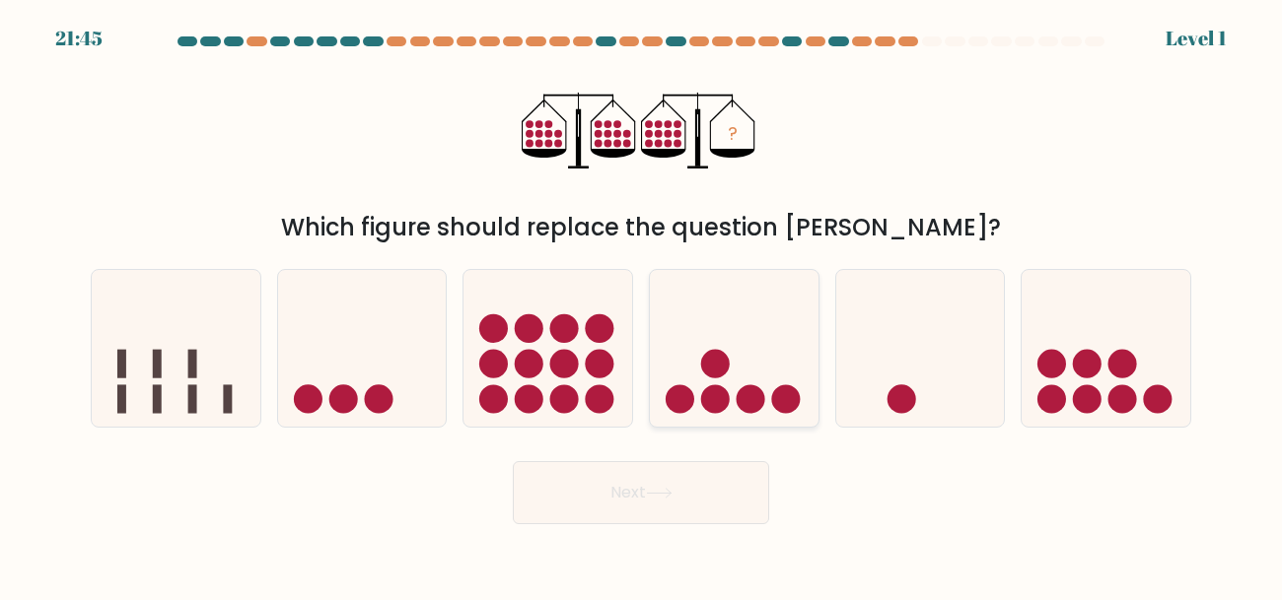
click at [708, 415] on icon at bounding box center [734, 348] width 169 height 139
click at [642, 306] on input "d." at bounding box center [641, 303] width 1 height 5
radio input "true"
click at [688, 471] on button "Next" at bounding box center [641, 492] width 256 height 63
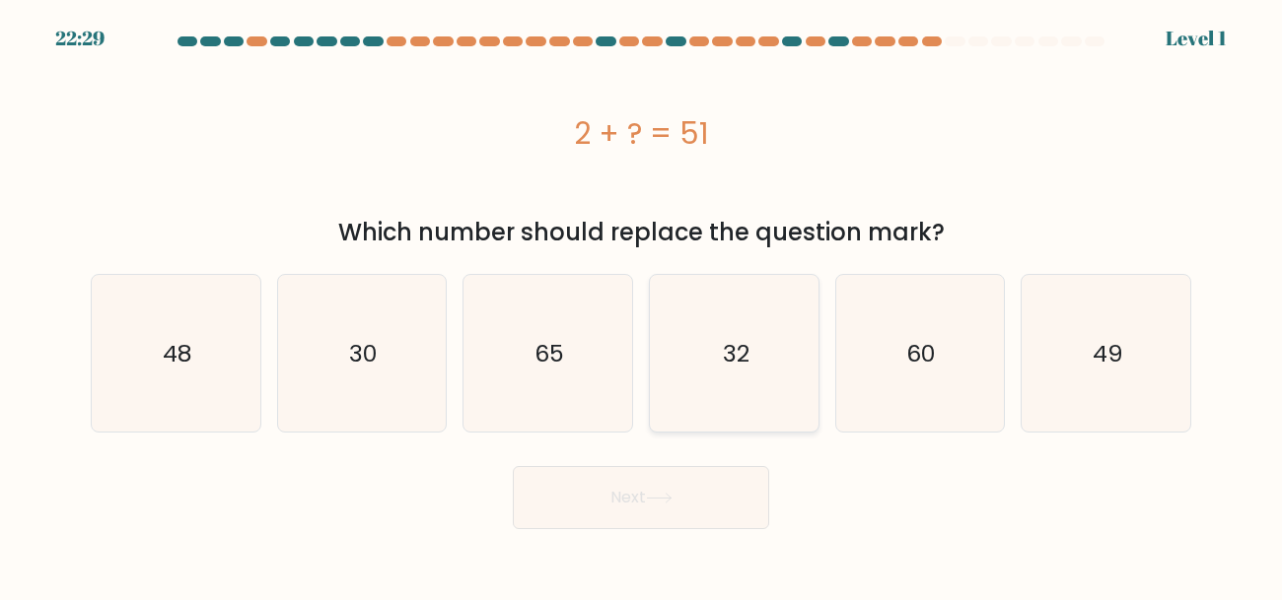
click at [717, 398] on icon "32" at bounding box center [734, 353] width 157 height 157
click at [642, 306] on input "d. 32" at bounding box center [641, 303] width 1 height 5
radio input "true"
click at [695, 462] on div "Next" at bounding box center [641, 493] width 1124 height 73
click at [723, 360] on text "32" at bounding box center [735, 353] width 27 height 33
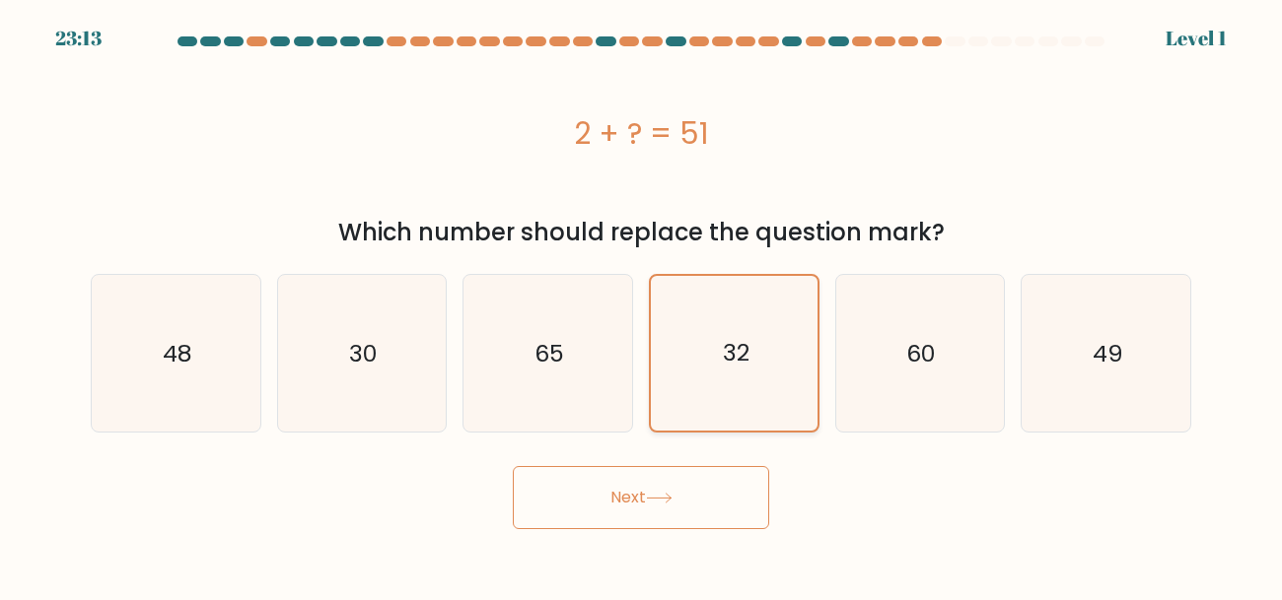
click at [642, 306] on input "d. 32" at bounding box center [641, 303] width 1 height 5
click at [683, 476] on button "Next" at bounding box center [641, 497] width 256 height 63
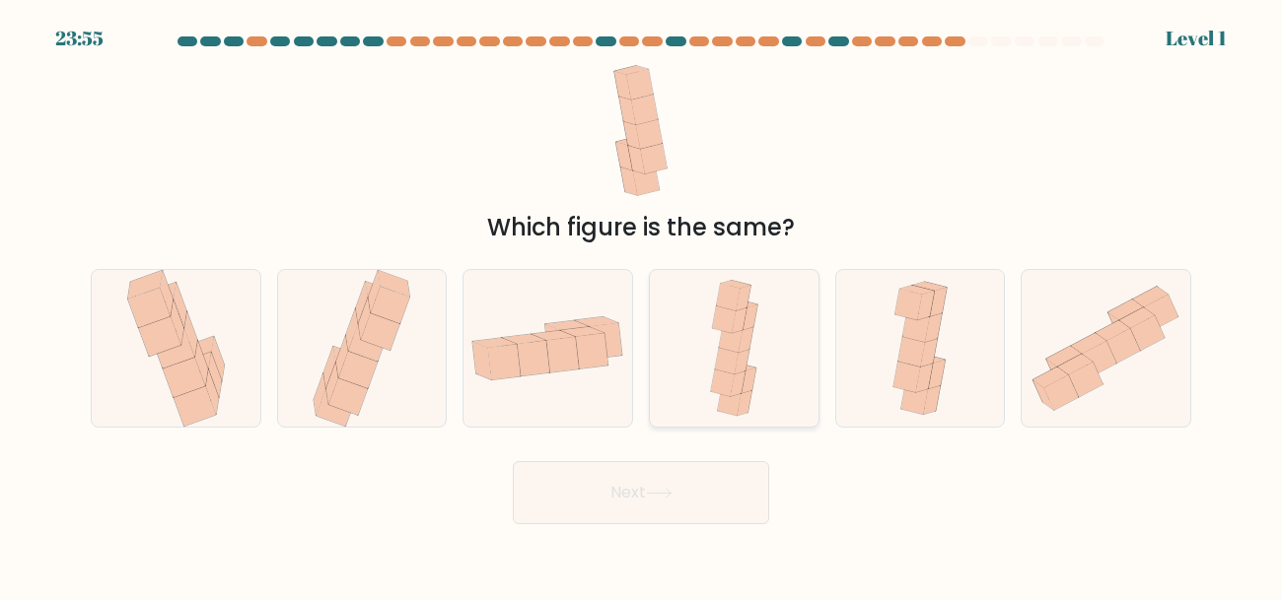
click at [708, 403] on icon at bounding box center [734, 348] width 62 height 157
click at [642, 306] on input "d." at bounding box center [641, 303] width 1 height 5
radio input "true"
click at [688, 465] on button "Next" at bounding box center [641, 492] width 256 height 63
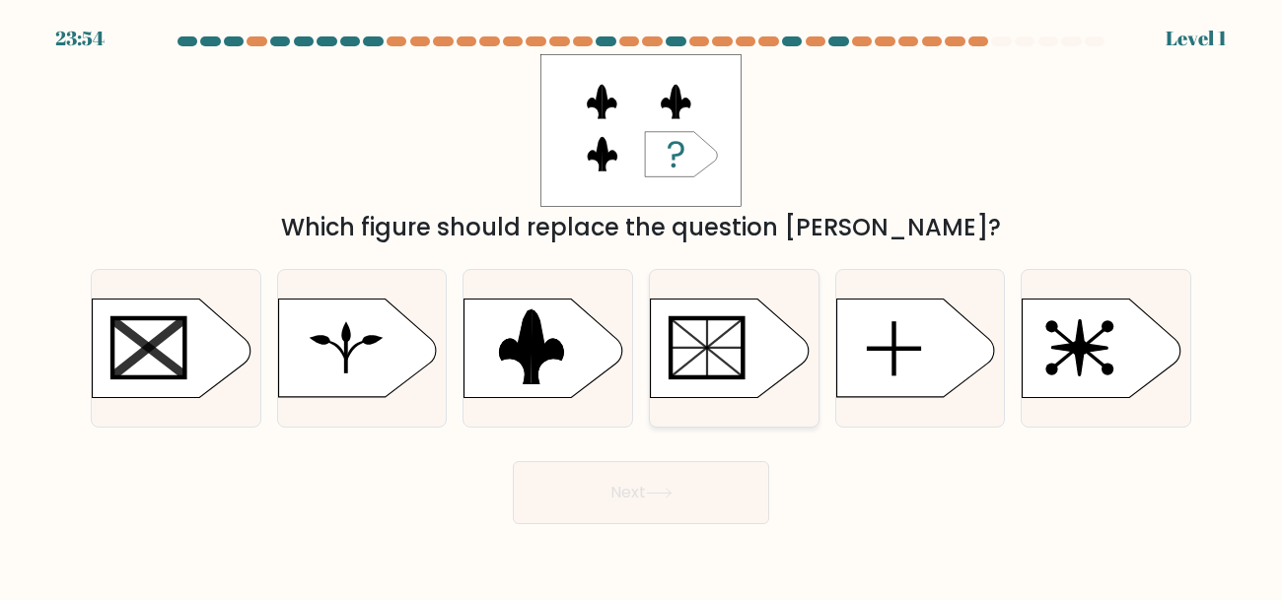
click at [707, 413] on div at bounding box center [734, 348] width 171 height 159
click at [642, 306] on input "d." at bounding box center [641, 303] width 1 height 5
radio input "true"
click at [682, 483] on button "Next" at bounding box center [641, 492] width 256 height 63
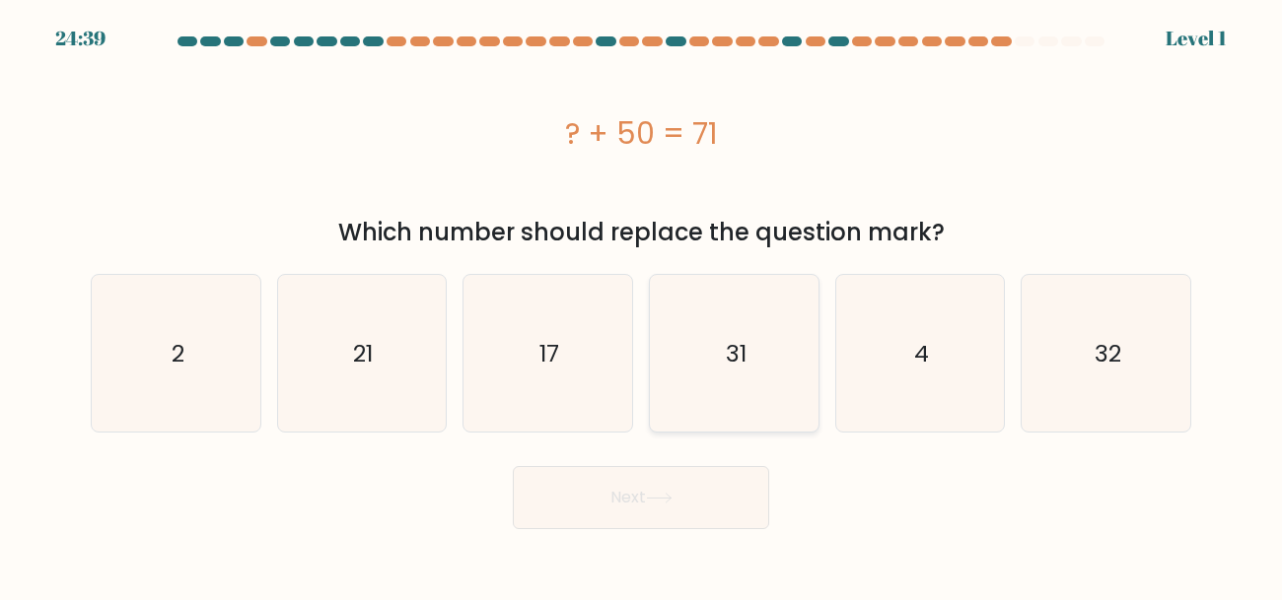
click at [710, 394] on icon "31" at bounding box center [734, 353] width 157 height 157
click at [642, 306] on input "d. 31" at bounding box center [641, 303] width 1 height 5
radio input "true"
click at [673, 483] on button "Next" at bounding box center [641, 497] width 256 height 63
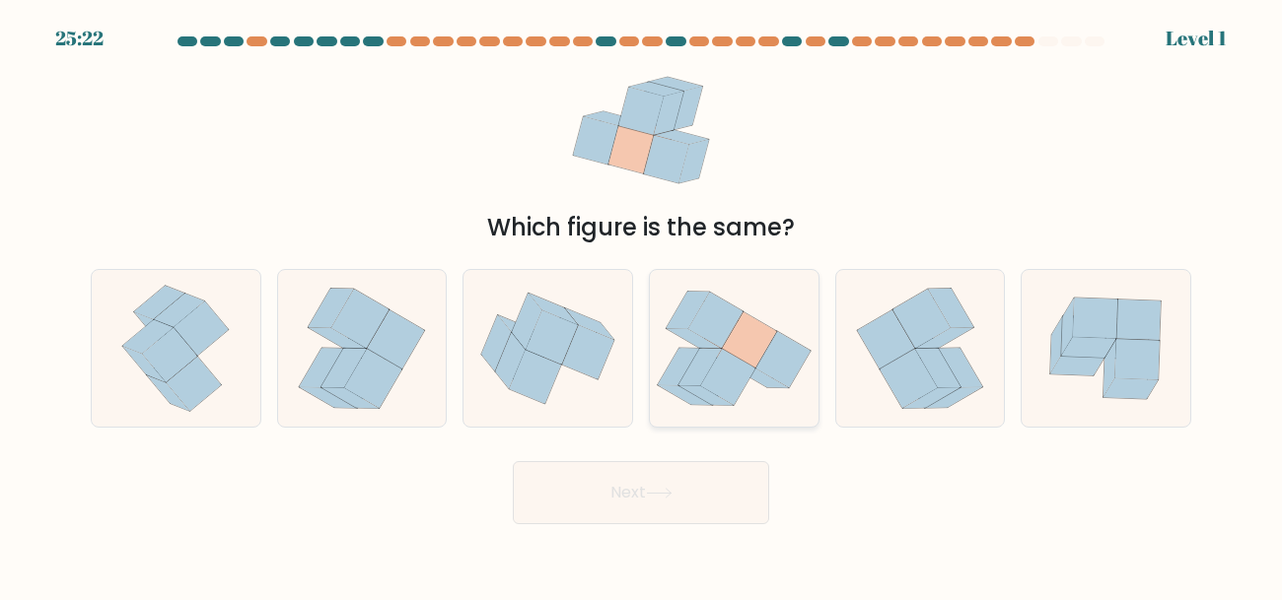
click at [709, 396] on icon at bounding box center [706, 396] width 54 height 20
click at [642, 306] on input "d." at bounding box center [641, 303] width 1 height 5
radio input "true"
click at [689, 477] on button "Next" at bounding box center [641, 492] width 256 height 63
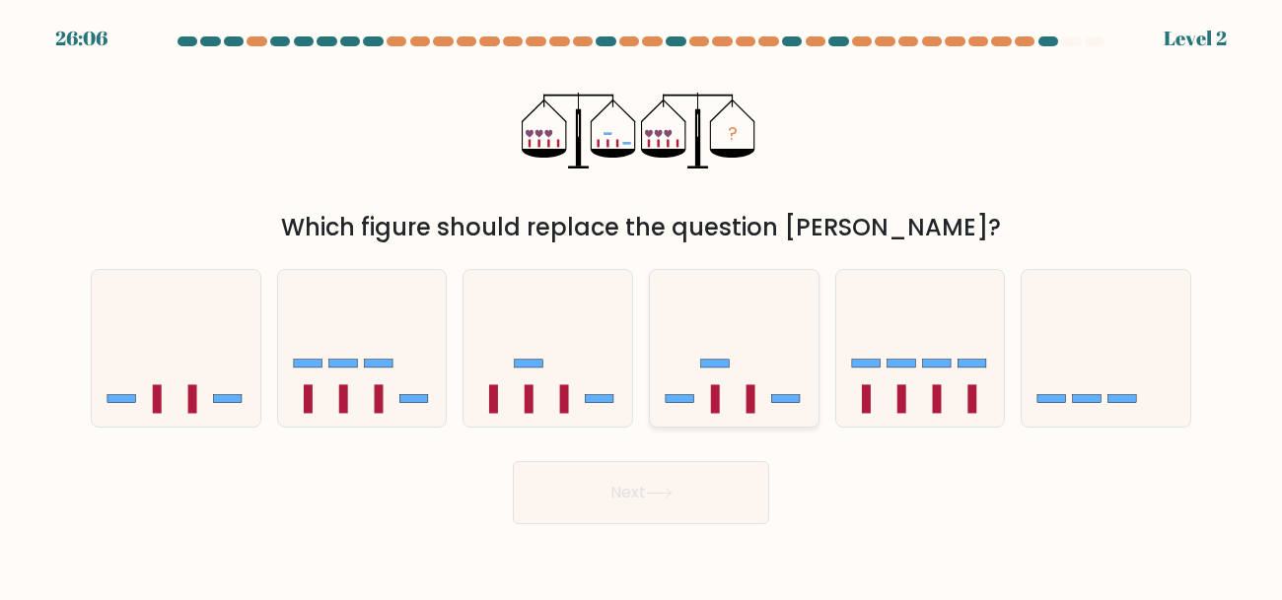
click at [712, 406] on rect at bounding box center [715, 399] width 9 height 29
click at [642, 306] on input "d." at bounding box center [641, 303] width 1 height 5
radio input "true"
click at [701, 466] on button "Next" at bounding box center [641, 492] width 256 height 63
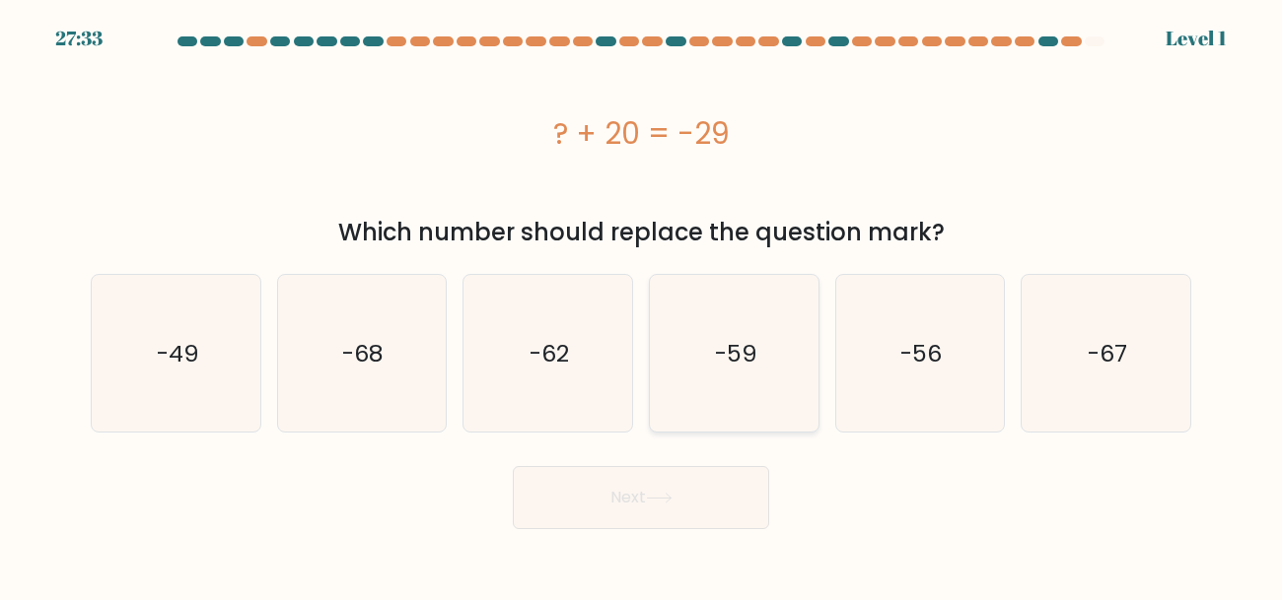
click at [700, 399] on icon "-59" at bounding box center [734, 353] width 157 height 157
click at [642, 306] on input "d. -59" at bounding box center [641, 303] width 1 height 5
radio input "true"
click at [678, 500] on button "Next" at bounding box center [641, 497] width 256 height 63
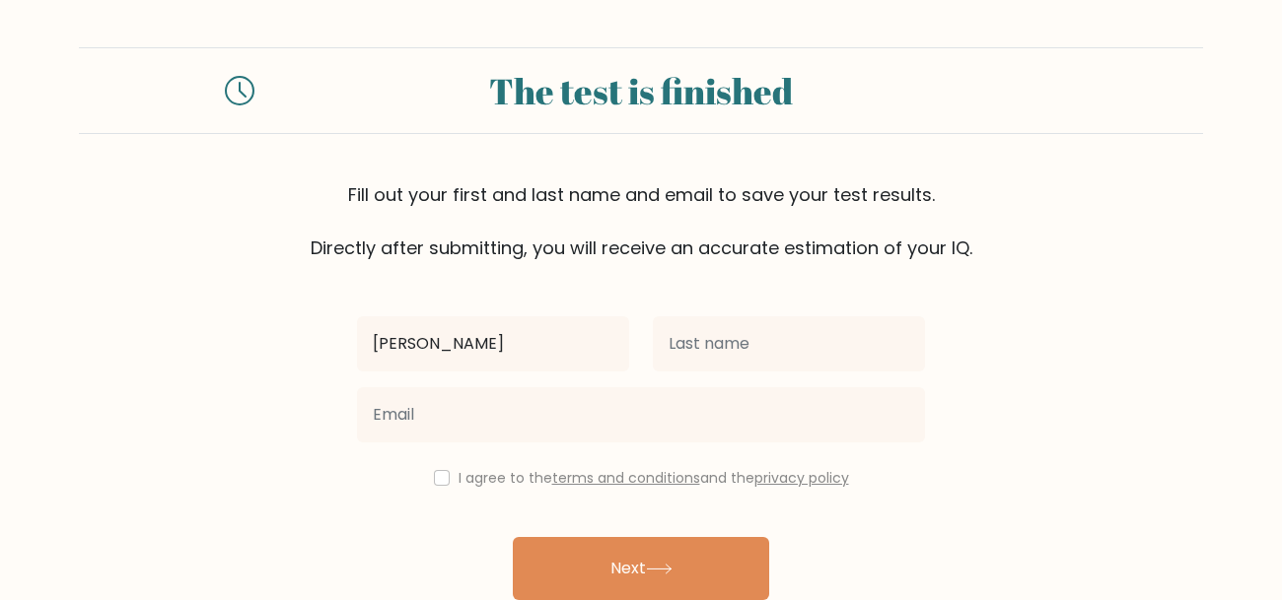
type input "wyatt"
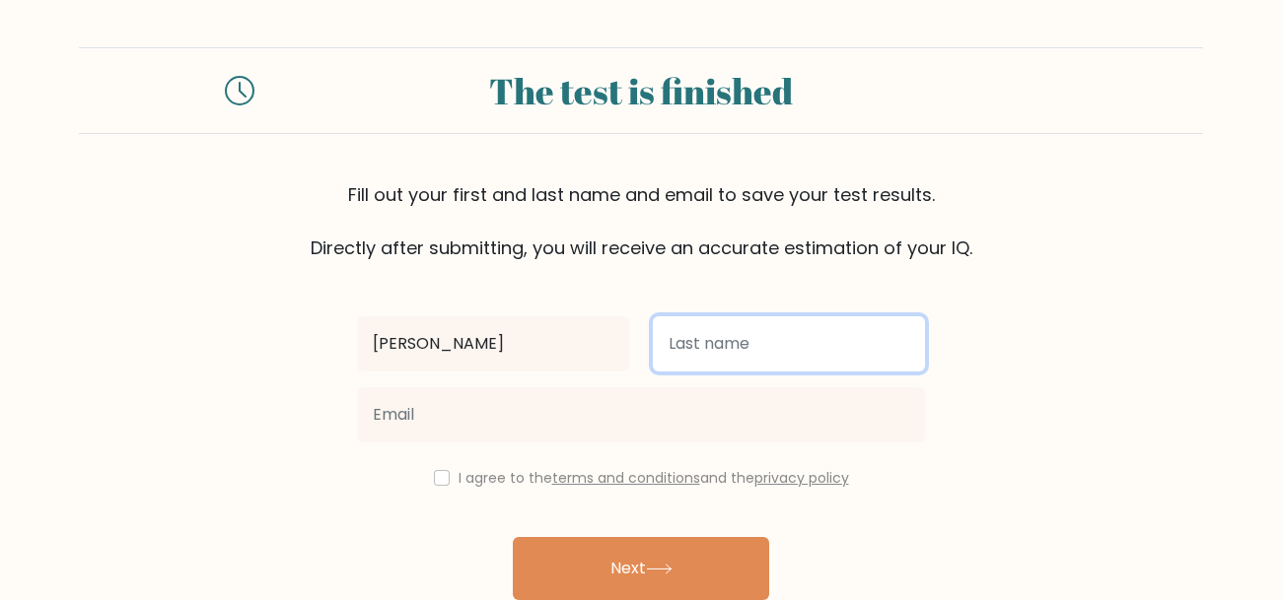
click at [775, 367] on input "text" at bounding box center [789, 344] width 272 height 55
type input "bulliard"
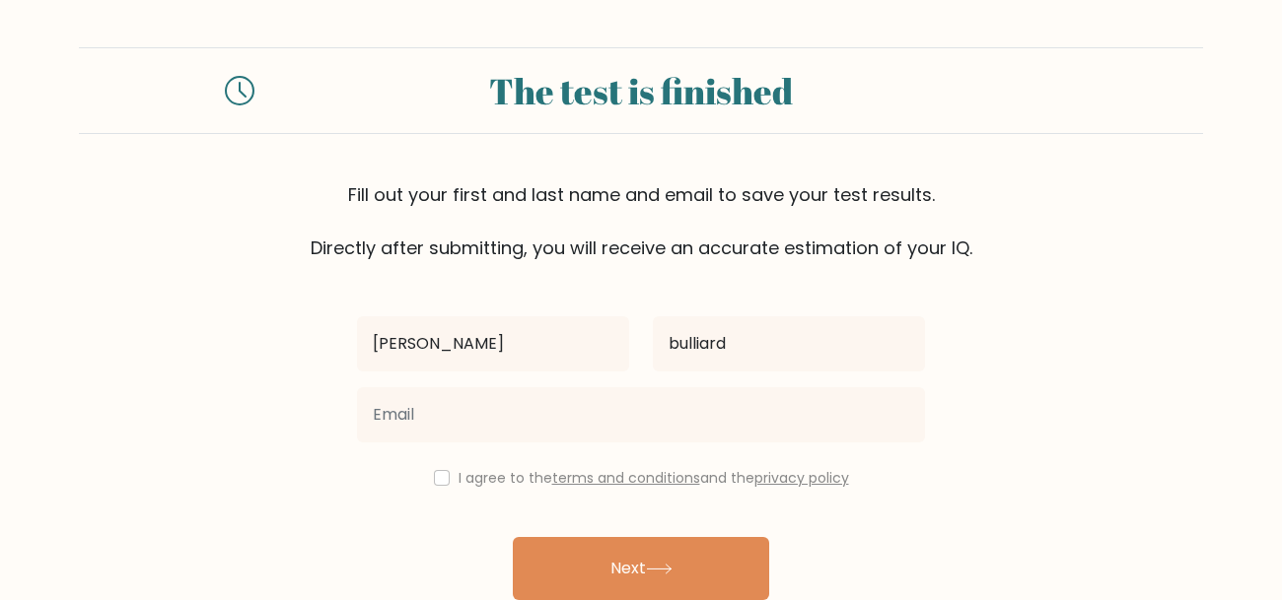
click at [553, 442] on div at bounding box center [641, 415] width 592 height 71
click at [458, 473] on label "I agree to the terms and conditions and the privacy policy" at bounding box center [653, 478] width 390 height 20
click at [530, 525] on div "wyatt bulliard I agree to the terms and conditions and the privacy policy Next …" at bounding box center [641, 453] width 592 height 384
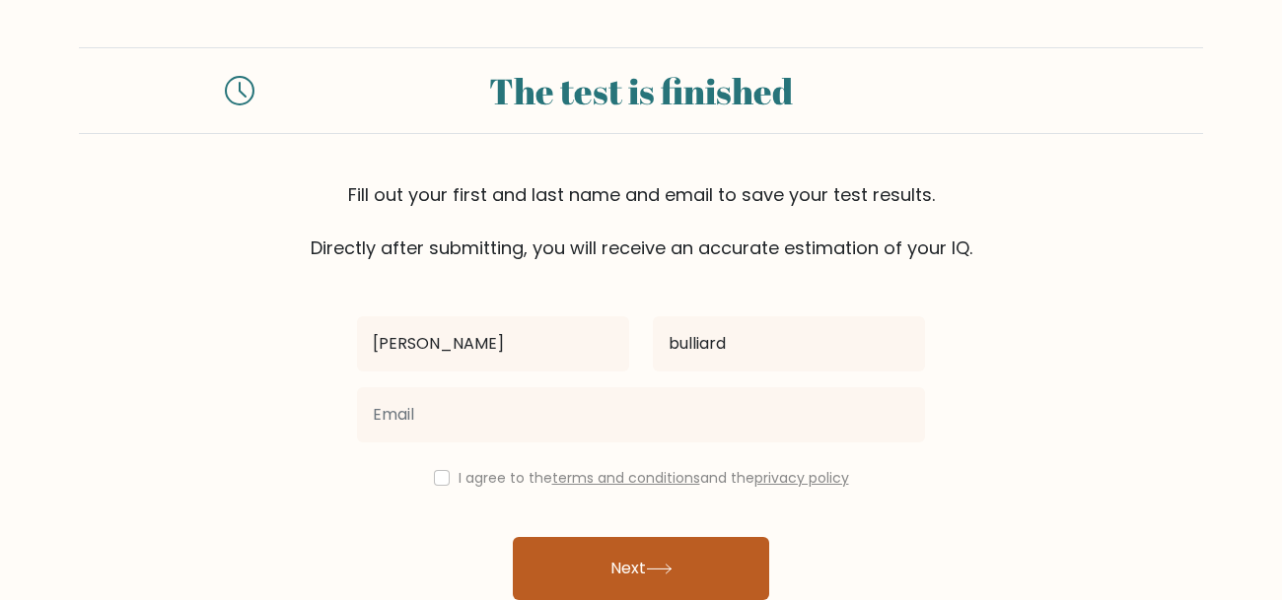
click at [554, 573] on button "Next" at bounding box center [641, 568] width 256 height 63
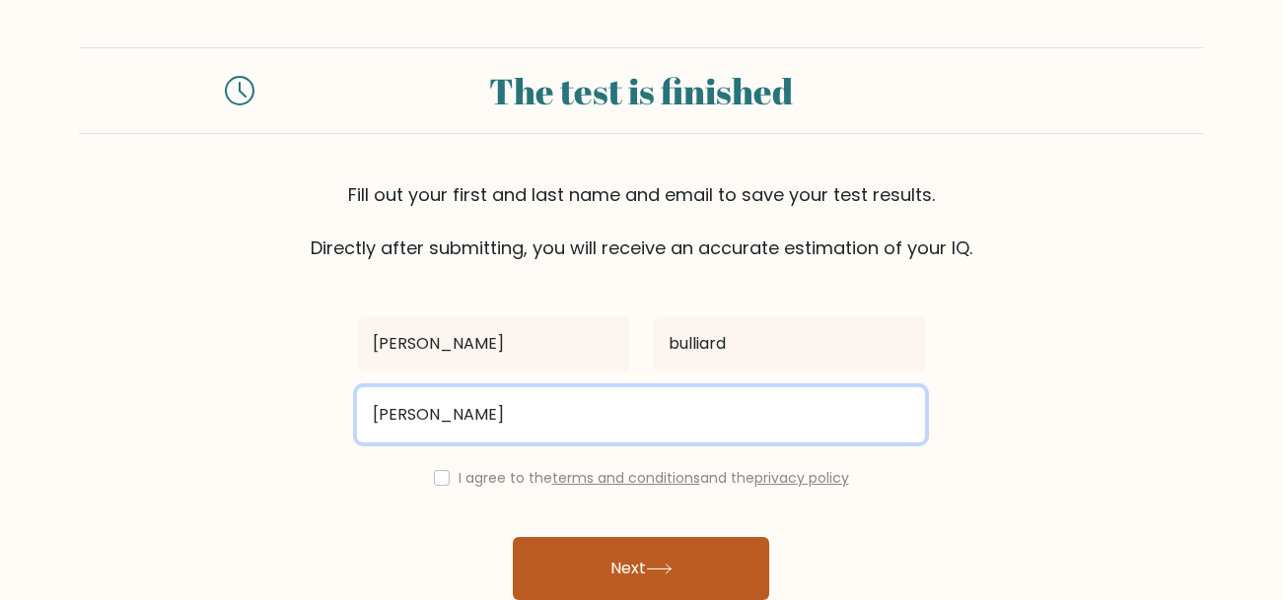
type input "wyattbulliard27@gmail.com"
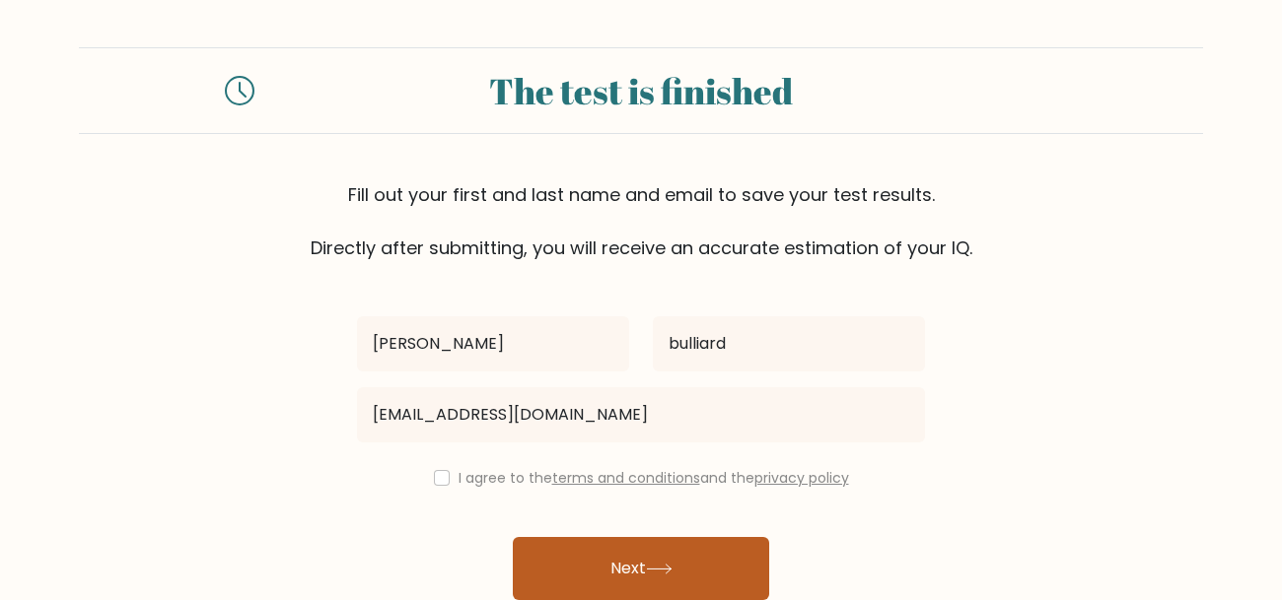
click at [573, 565] on button "Next" at bounding box center [641, 568] width 256 height 63
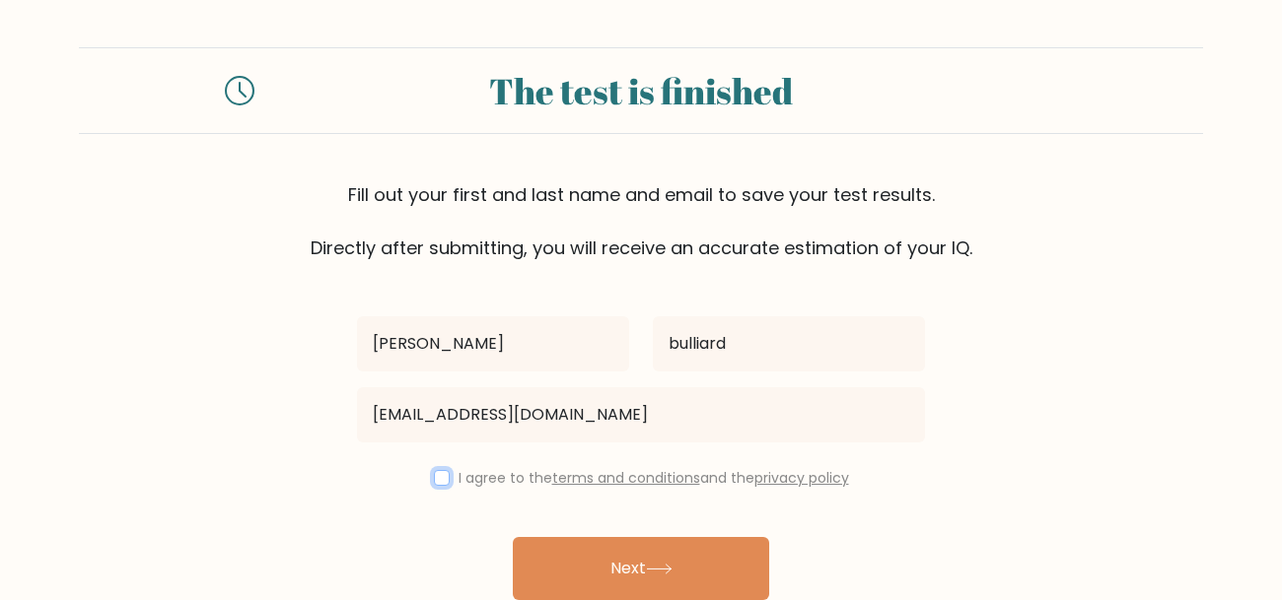
click at [434, 476] on input "checkbox" at bounding box center [442, 478] width 16 height 16
checkbox input "true"
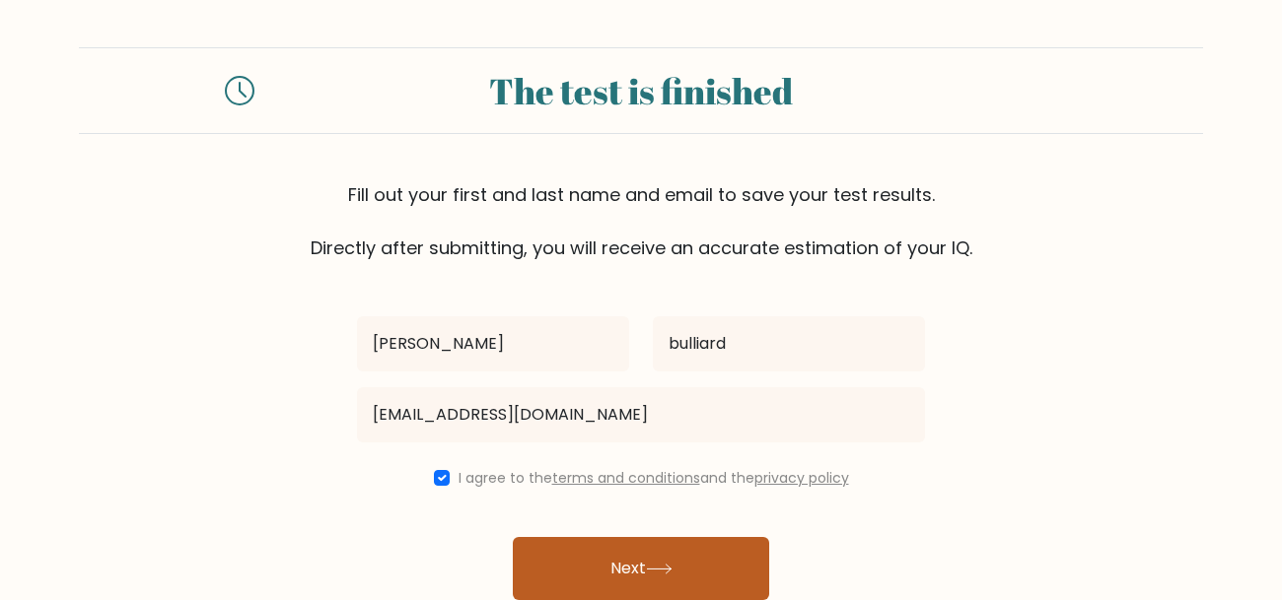
click at [652, 586] on button "Next" at bounding box center [641, 568] width 256 height 63
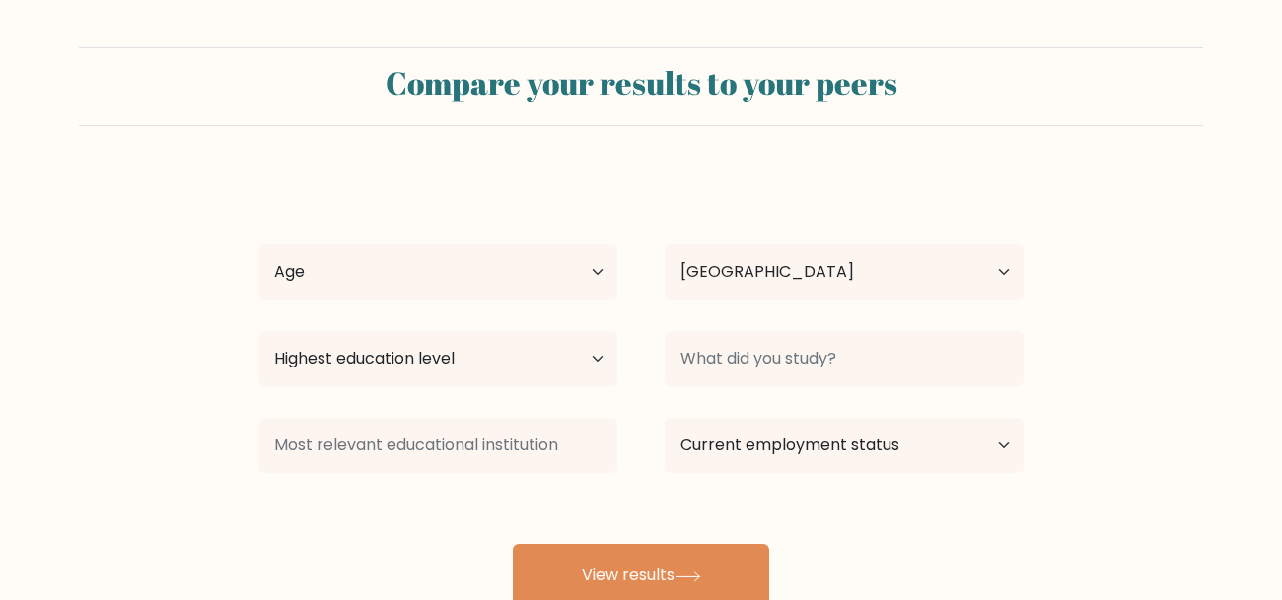
select select "US"
click at [449, 283] on select "Age Under 18 years old 18-24 years old 25-34 years old 35-44 years old 45-54 ye…" at bounding box center [437, 272] width 359 height 55
select select "25_34"
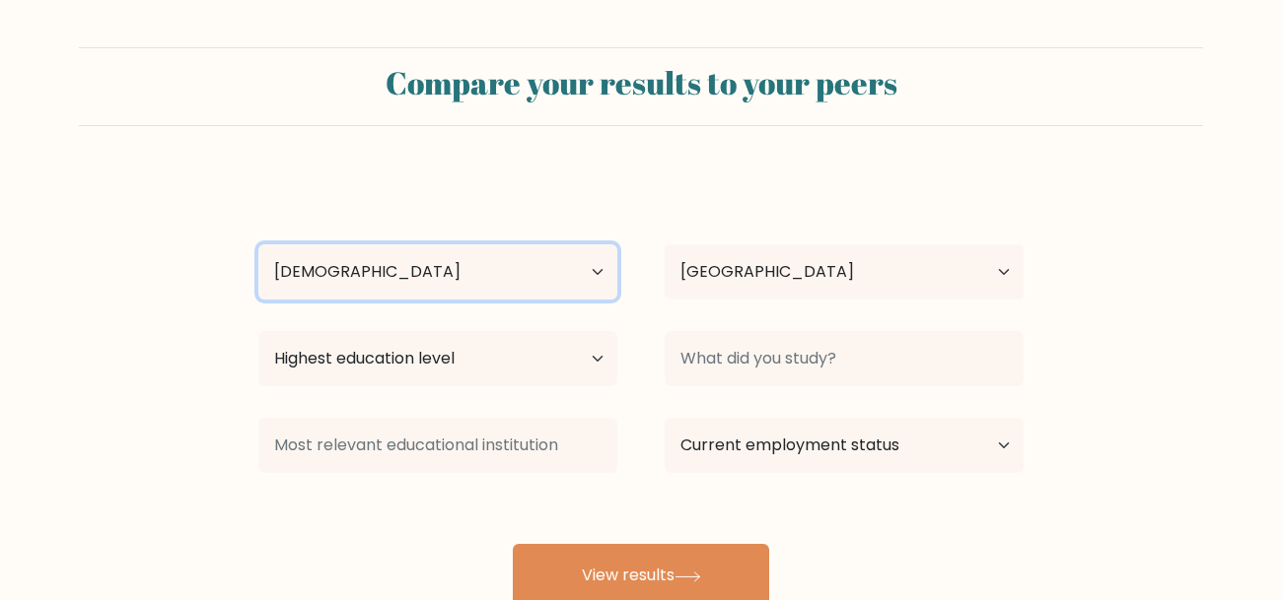
click at [258, 245] on select "Age Under 18 years old 18-24 years old 25-34 years old 35-44 years old 45-54 ye…" at bounding box center [437, 272] width 359 height 55
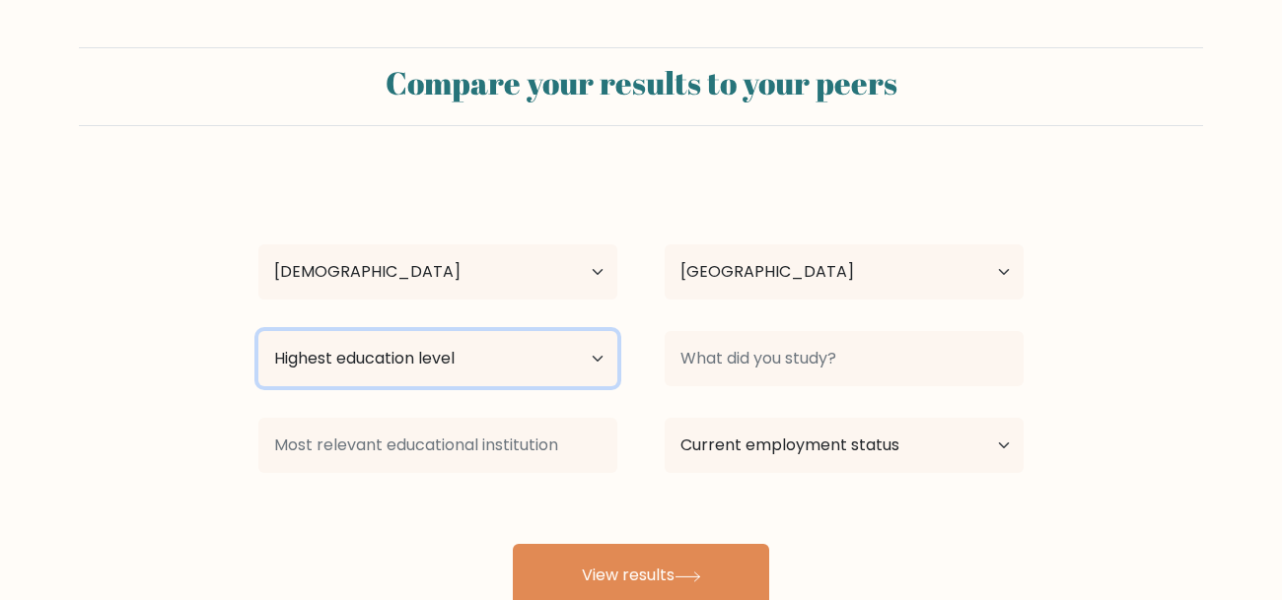
click at [393, 356] on select "Highest education level No schooling Primary Lower Secondary Upper Secondary Oc…" at bounding box center [437, 358] width 359 height 55
select select "occupation_specific"
click at [258, 331] on select "Highest education level No schooling Primary Lower Secondary Upper Secondary Oc…" at bounding box center [437, 358] width 359 height 55
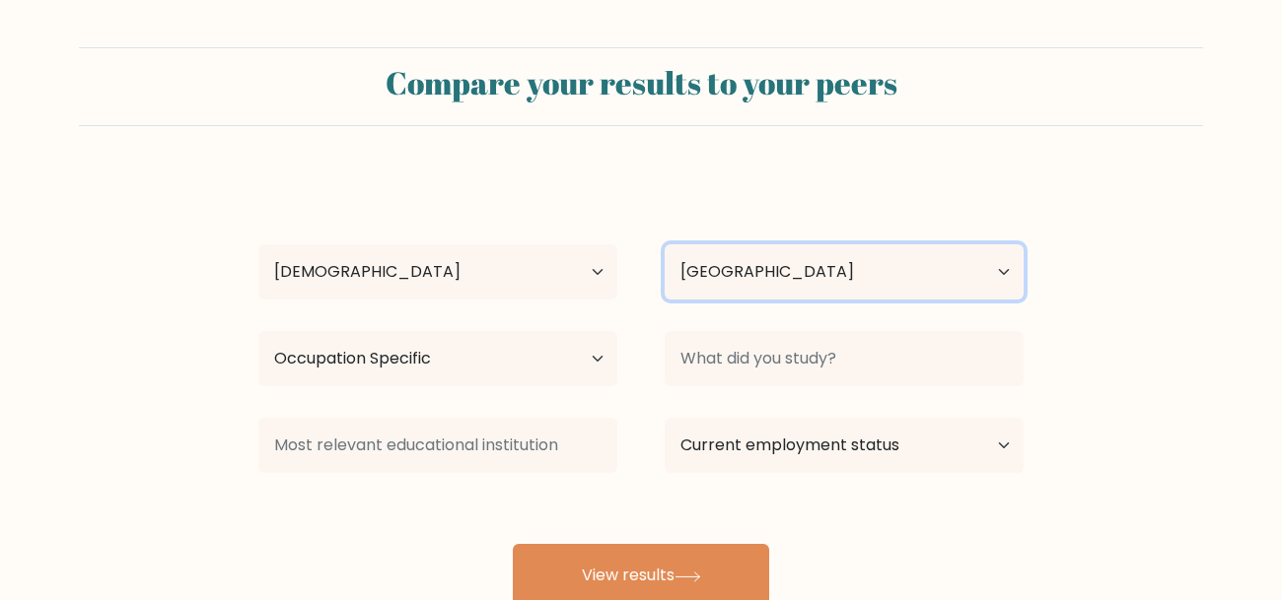
click at [814, 286] on select "Country Afghanistan Albania Algeria American Samoa Andorra Angola Anguilla Anta…" at bounding box center [844, 272] width 359 height 55
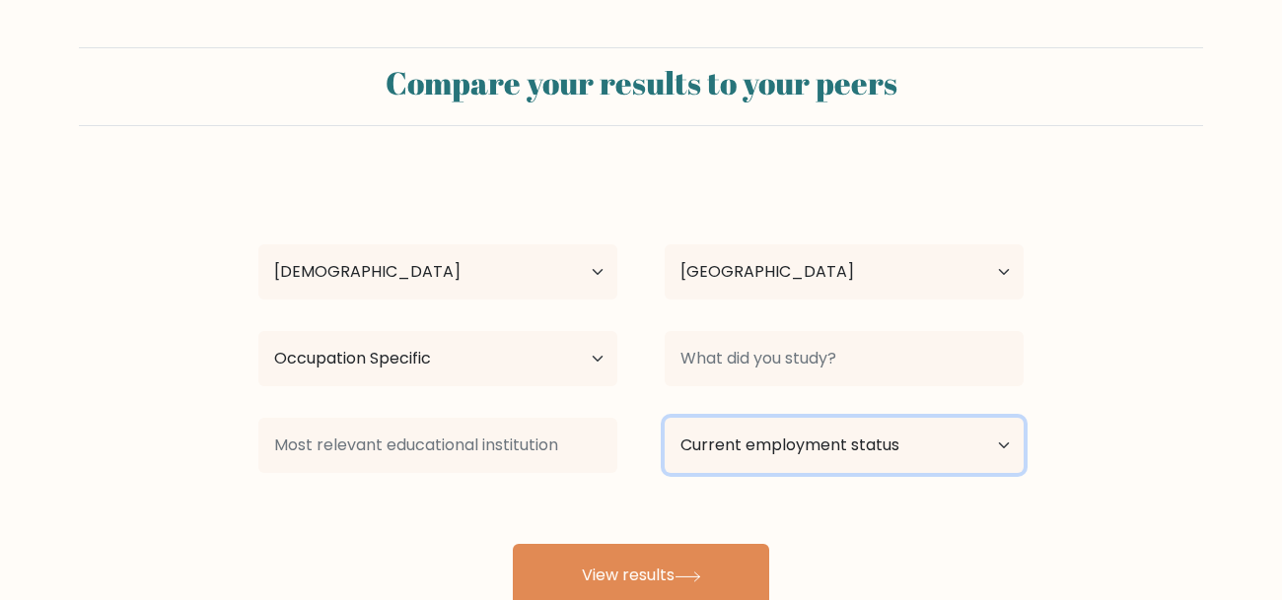
click at [791, 433] on select "Current employment status Employed Student Retired Other / prefer not to answer" at bounding box center [844, 445] width 359 height 55
select select "other"
click at [665, 418] on select "Current employment status Employed Student Retired Other / prefer not to answer" at bounding box center [844, 445] width 359 height 55
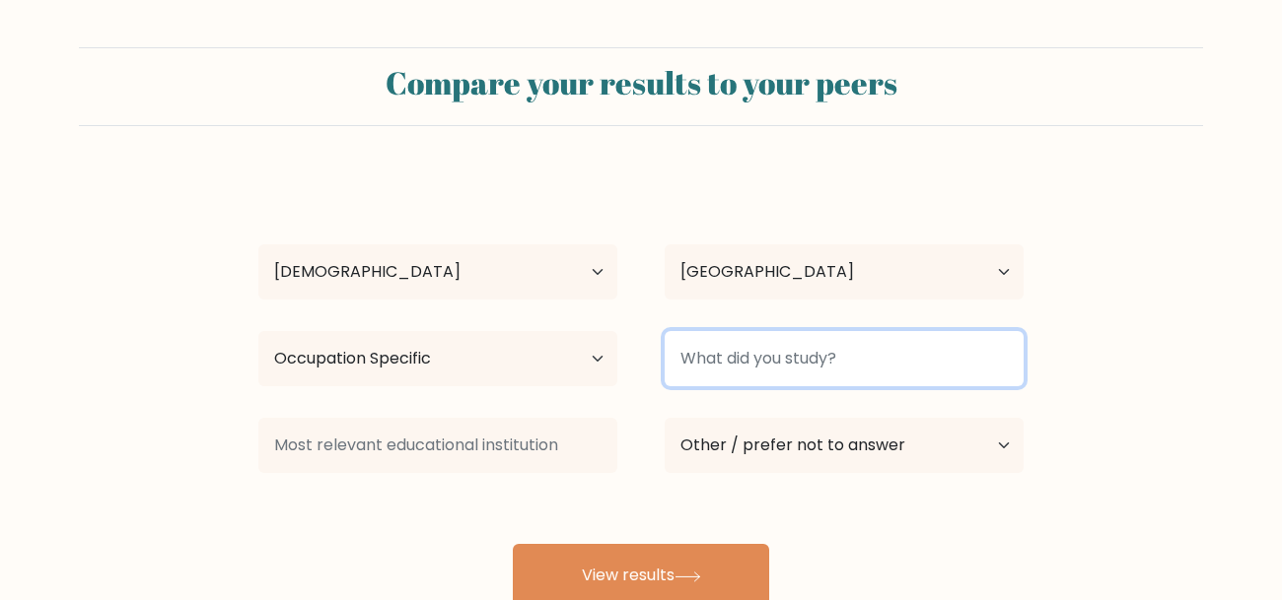
click at [786, 341] on input at bounding box center [844, 358] width 359 height 55
type input "everything"
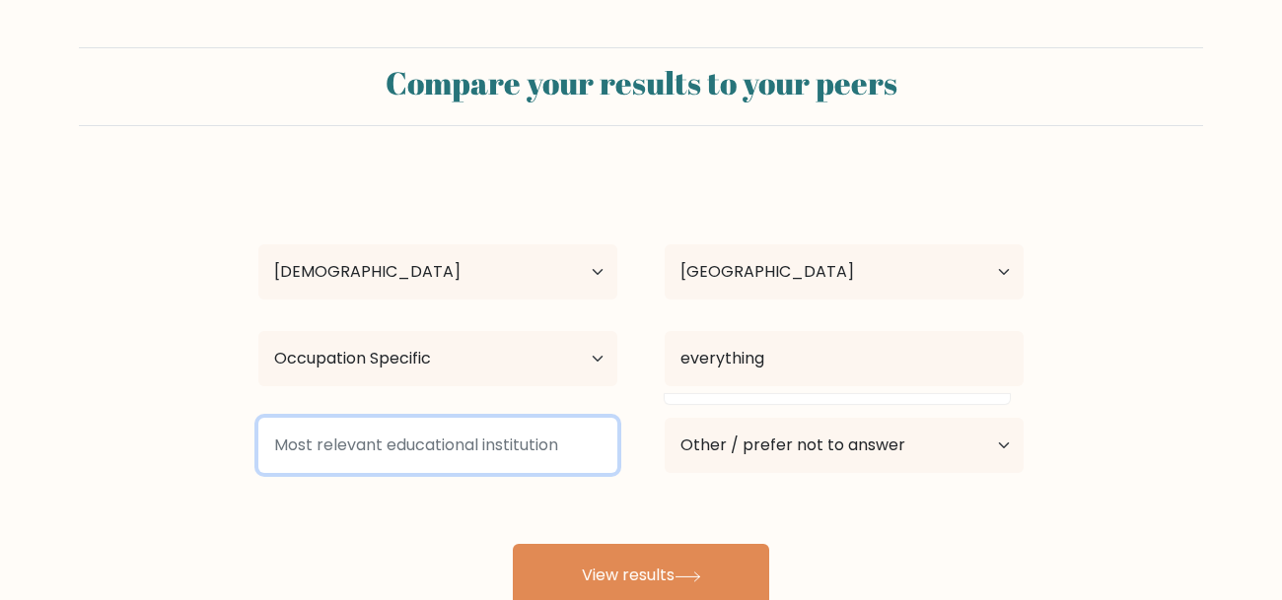
click at [469, 435] on input at bounding box center [437, 445] width 359 height 55
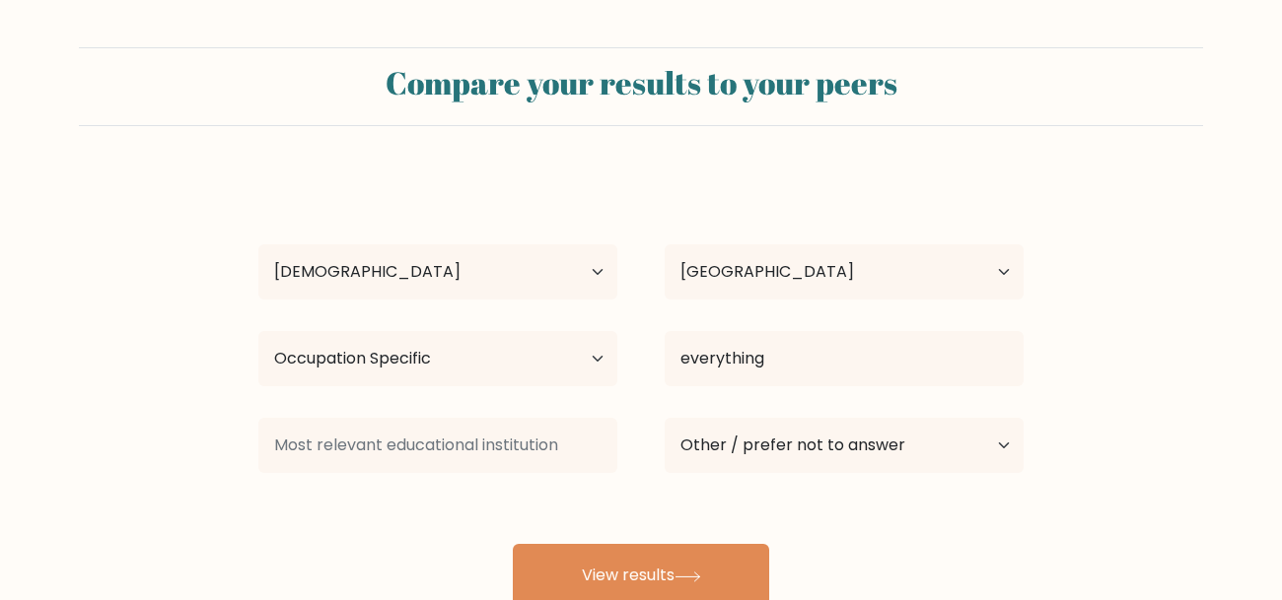
click at [571, 492] on div "wyatt bulliard Age Under 18 years old 18-24 years old 25-34 years old 35-44 yea…" at bounding box center [641, 391] width 789 height 434
click at [576, 539] on div "wyatt bulliard Age Under 18 years old 18-24 years old 25-34 years old 35-44 yea…" at bounding box center [641, 391] width 789 height 434
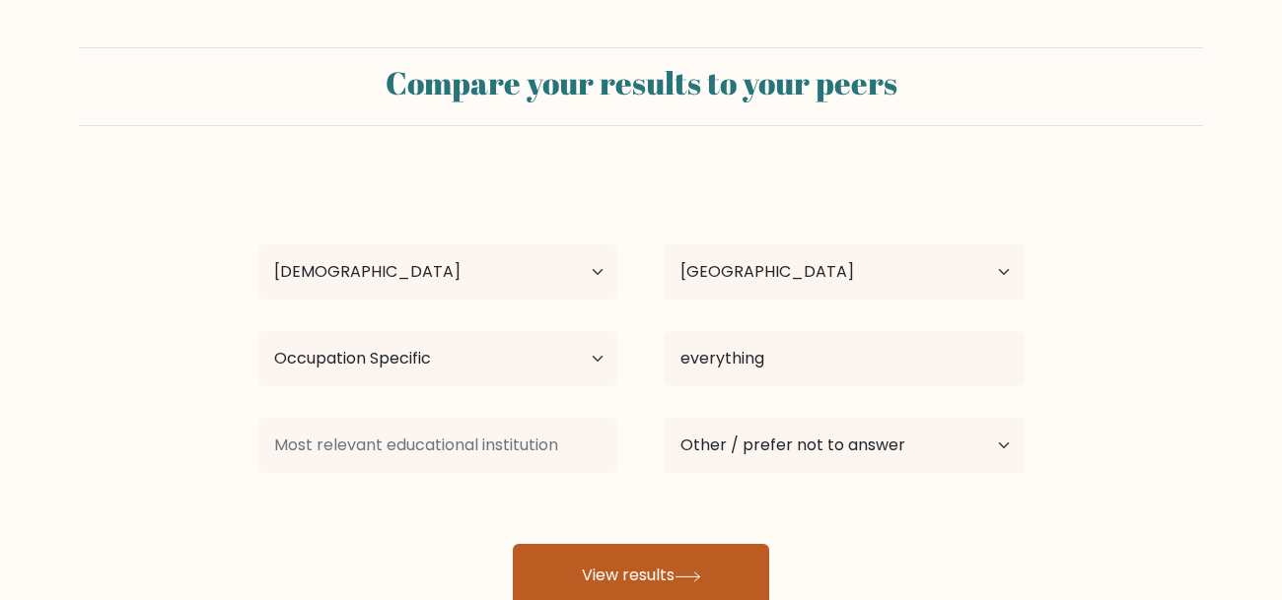
click at [568, 566] on button "View results" at bounding box center [641, 575] width 256 height 63
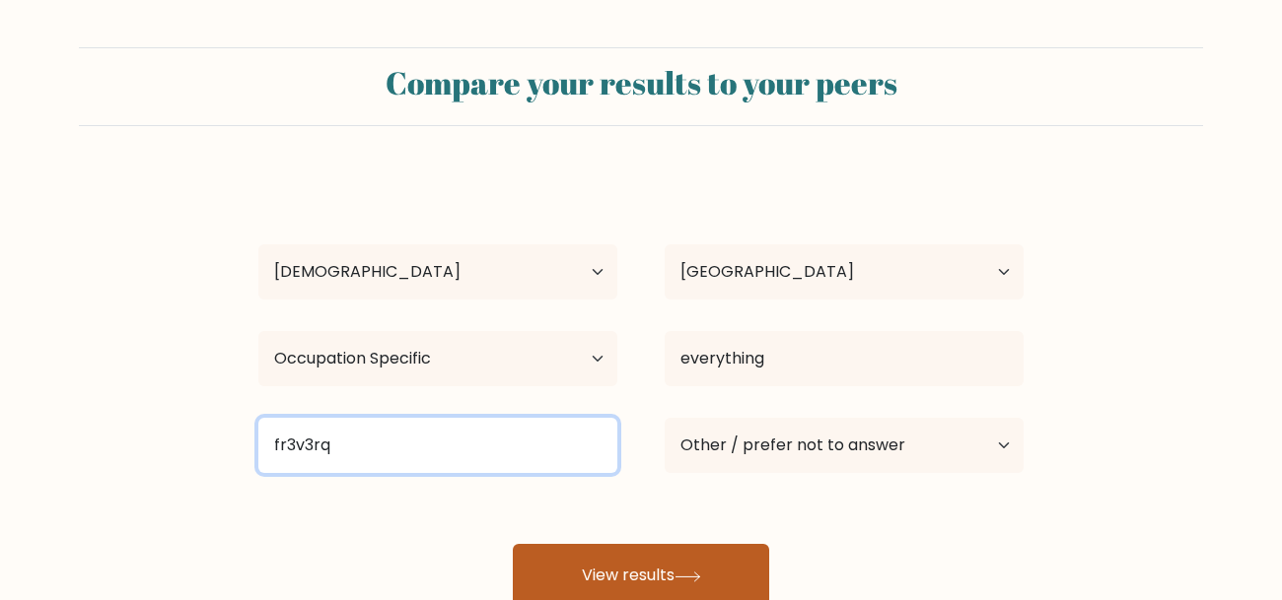
type input "fr3v3rq"
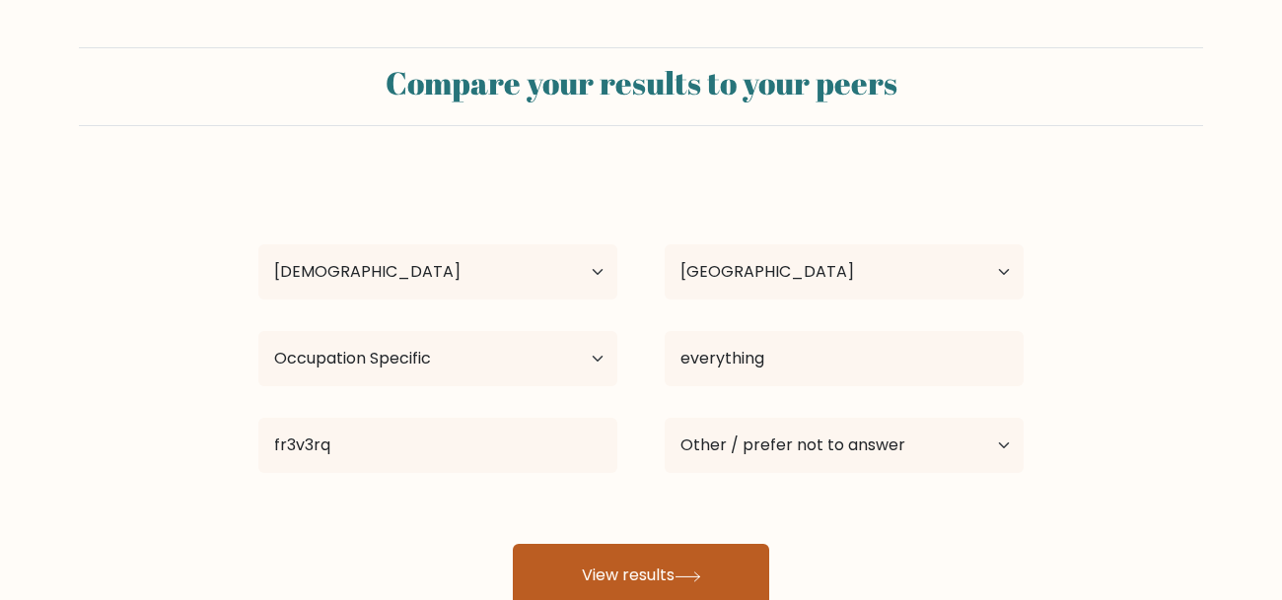
click at [562, 591] on button "View results" at bounding box center [641, 575] width 256 height 63
